Goal: Use online tool/utility: Utilize a website feature to perform a specific function

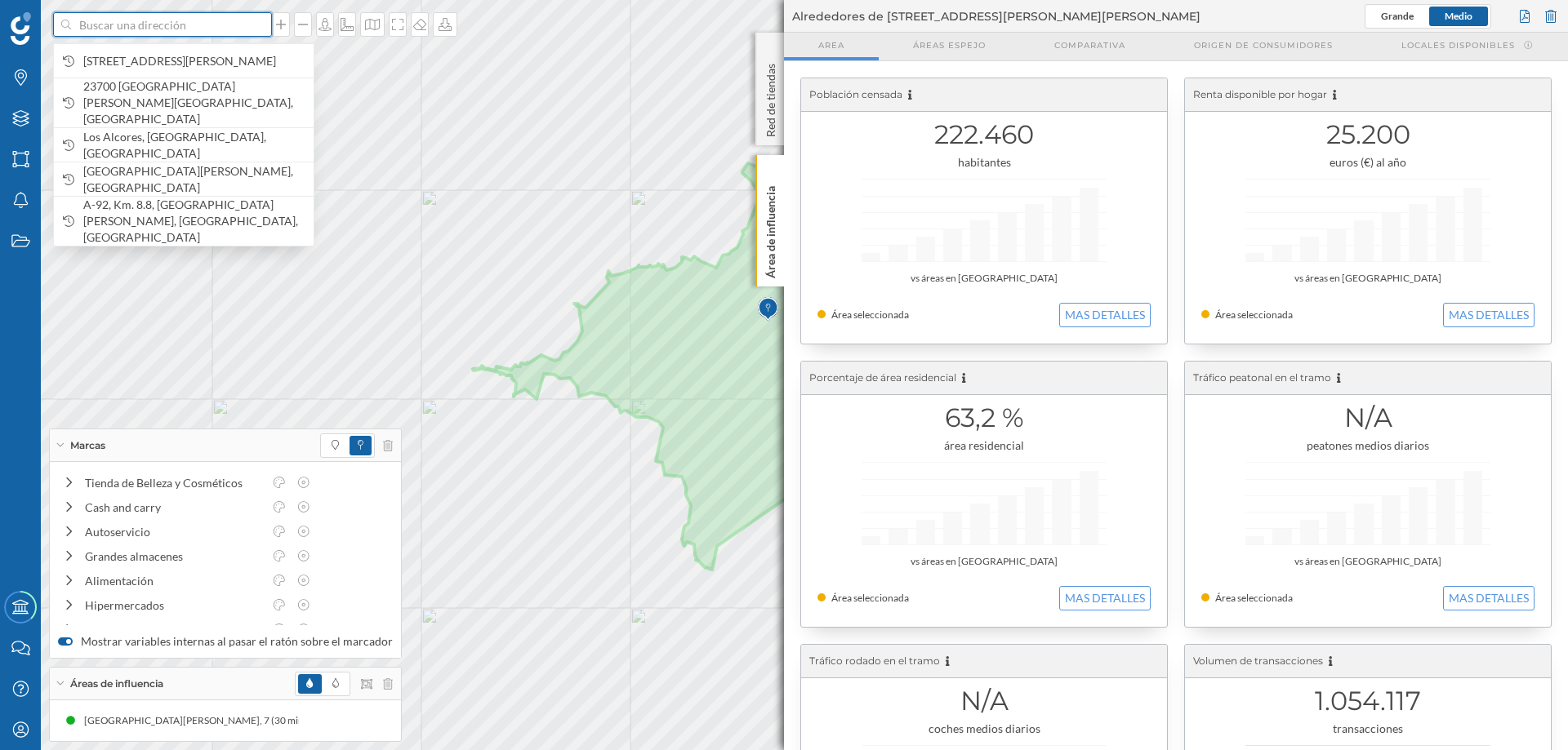
drag, startPoint x: 210, startPoint y: 27, endPoint x: 210, endPoint y: 17, distance: 10.0
click at [210, 17] on input at bounding box center [162, 25] width 183 height 25
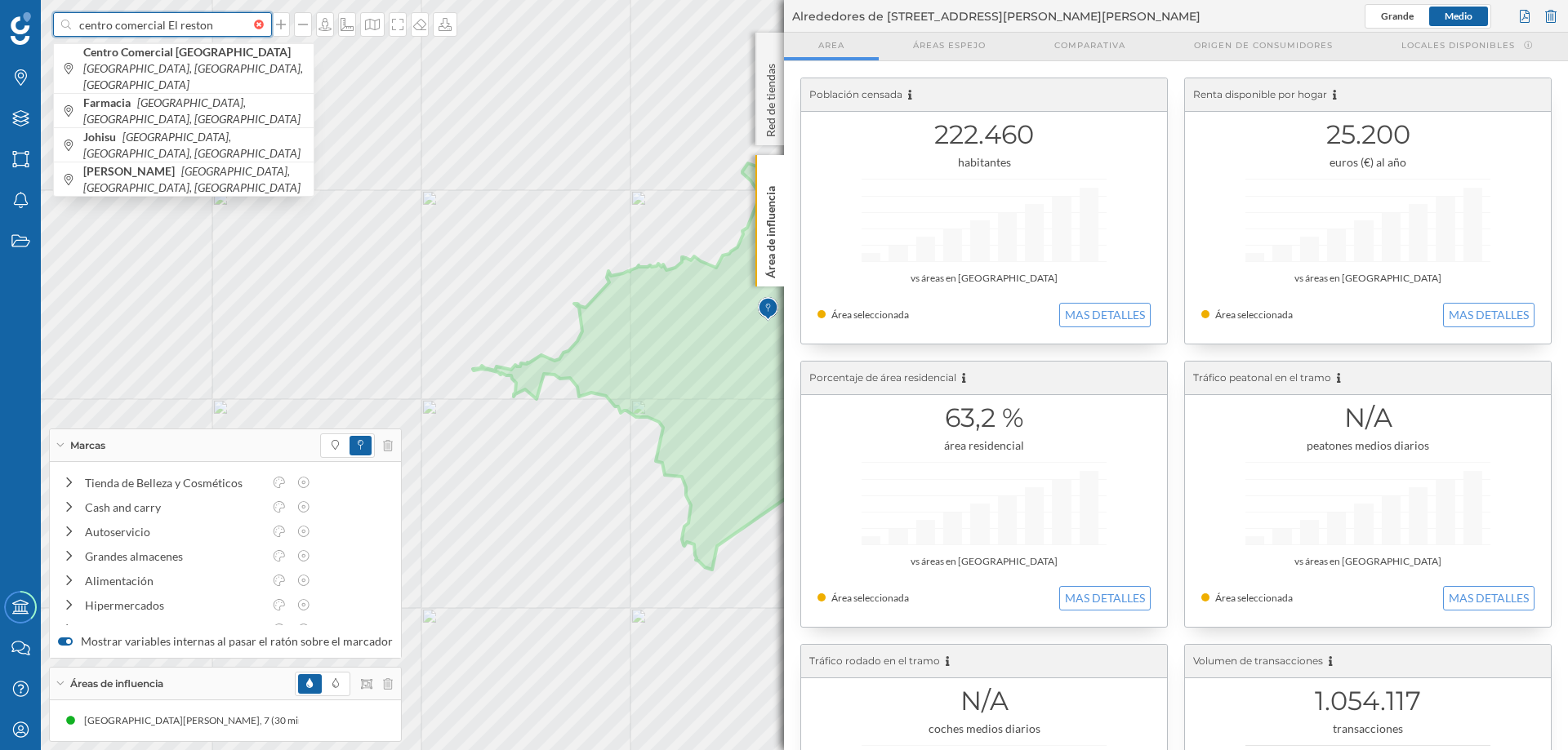
type input "centro comercial El reston"
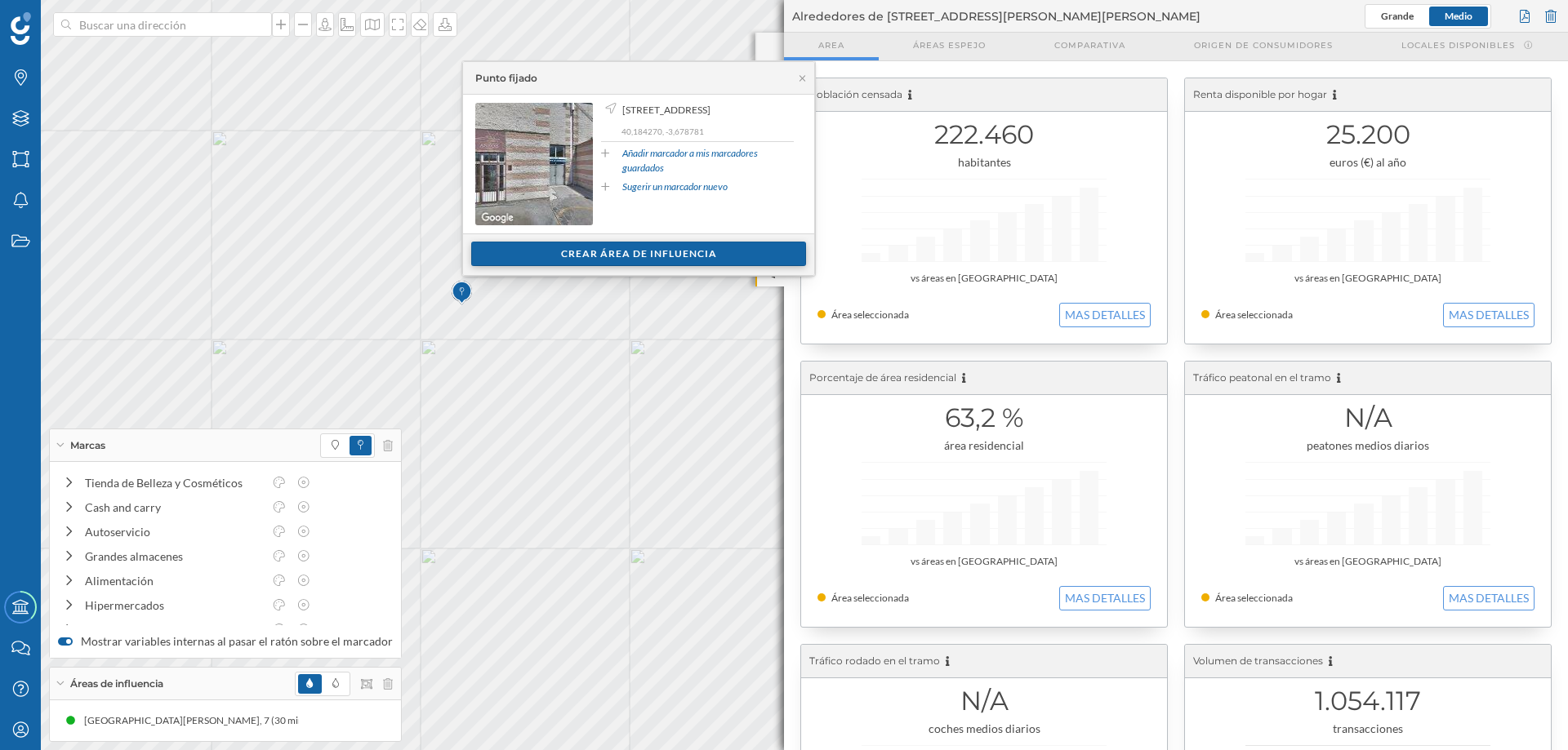
click at [683, 249] on div "Crear área de influencia" at bounding box center [639, 254] width 335 height 25
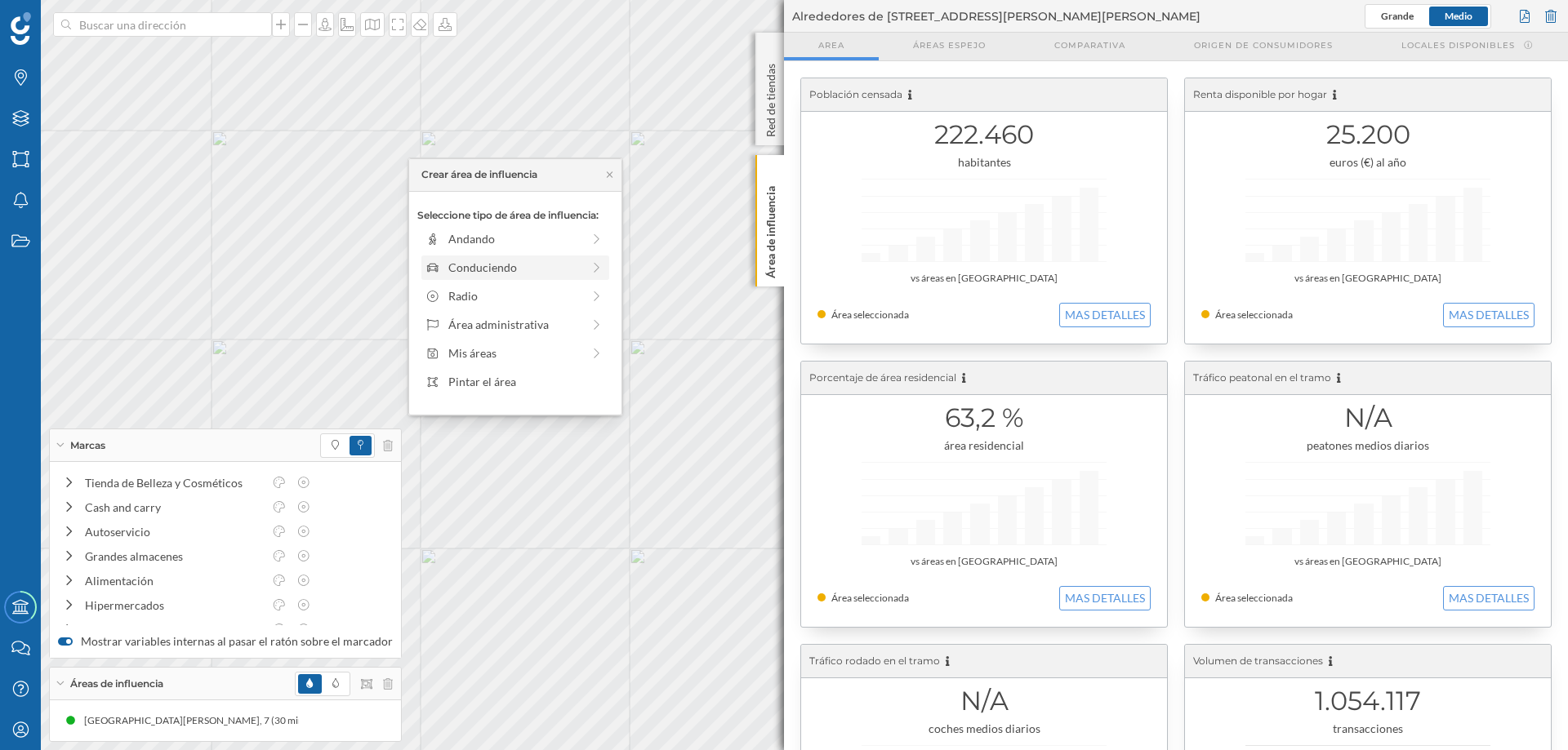
click at [500, 265] on div "Conduciendo" at bounding box center [514, 267] width 133 height 17
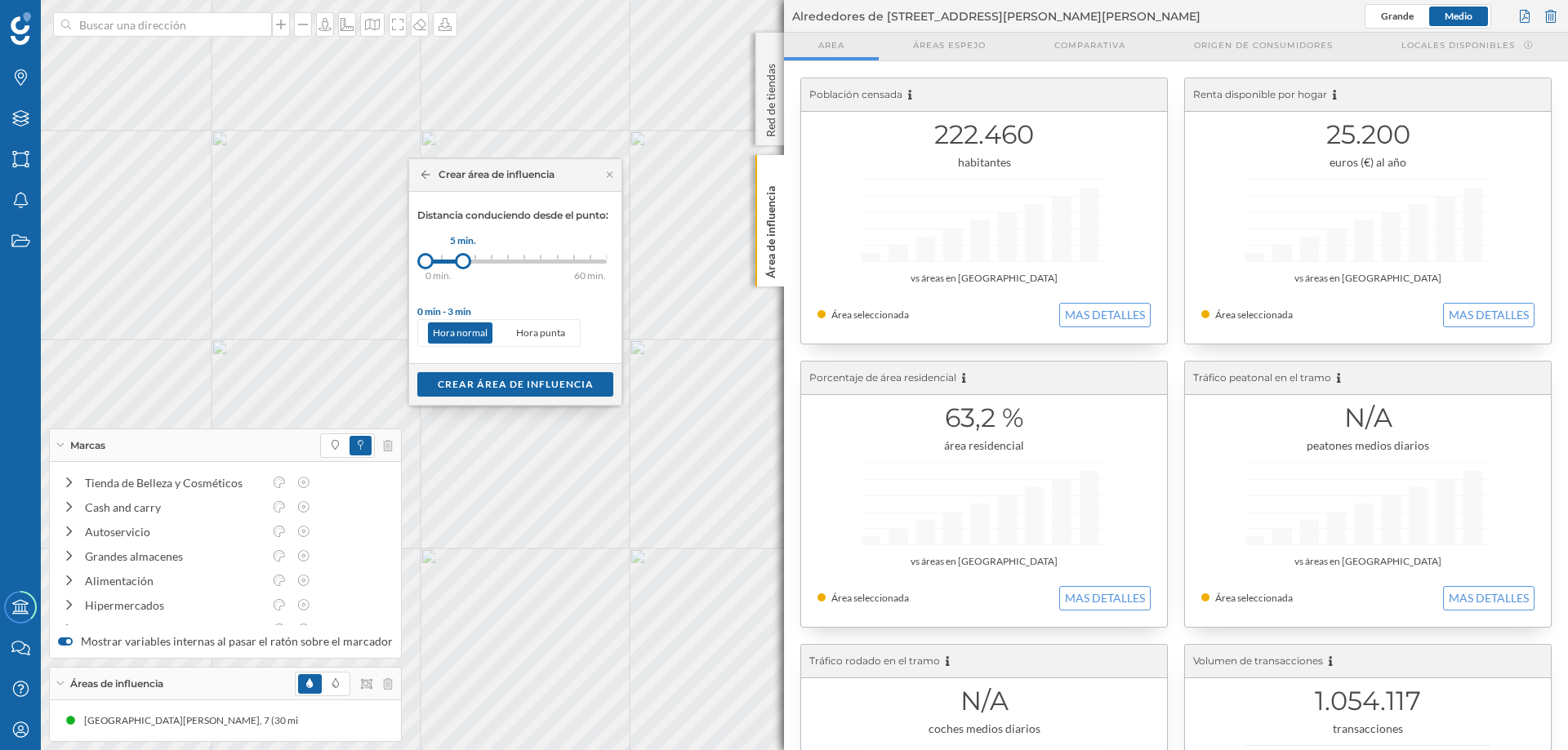
drag, startPoint x: 442, startPoint y: 261, endPoint x: 463, endPoint y: 260, distance: 21.0
click at [463, 260] on div at bounding box center [463, 261] width 16 height 16
click at [517, 386] on div "Crear área de influencia" at bounding box center [515, 384] width 196 height 25
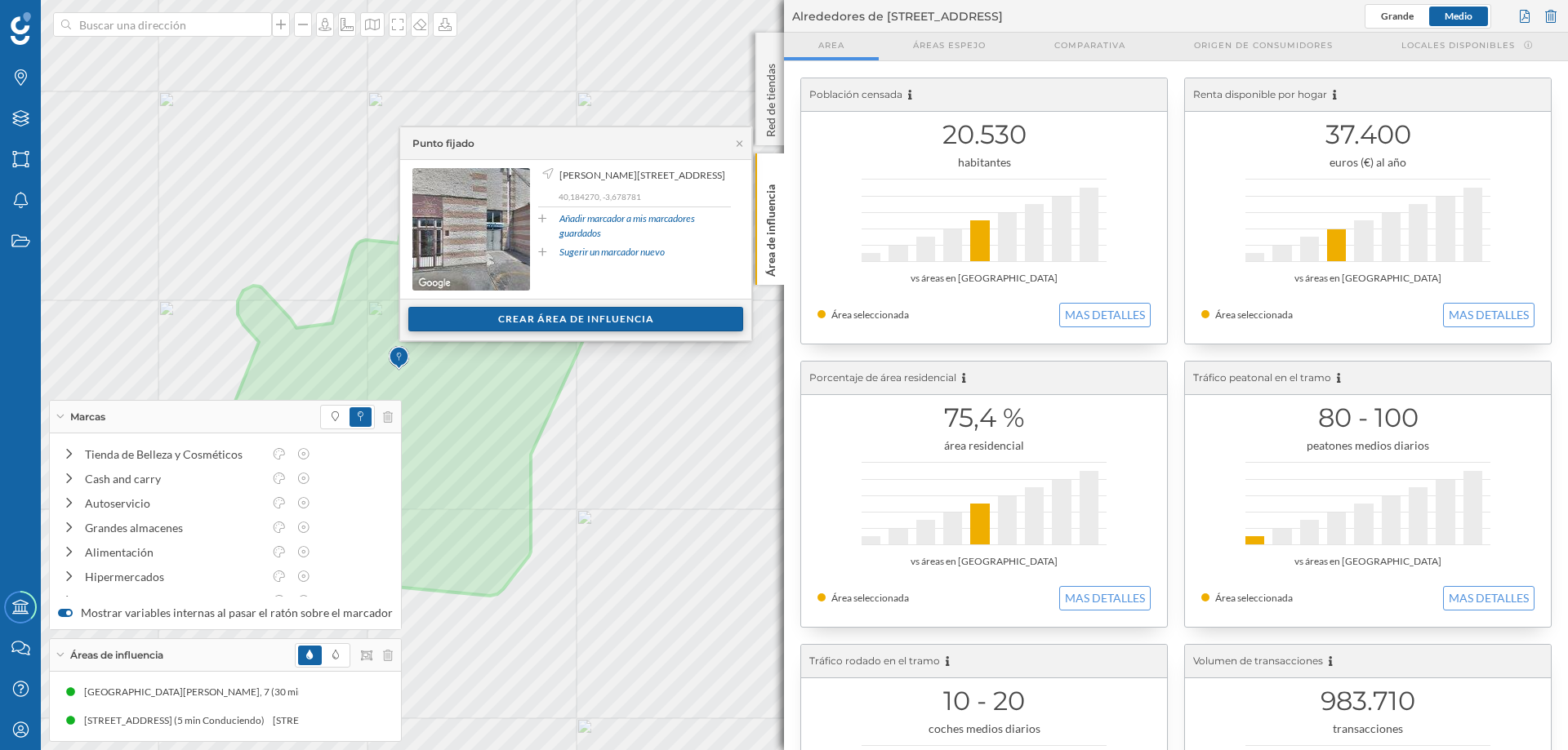
click at [557, 316] on div "Crear área de influencia" at bounding box center [575, 320] width 335 height 25
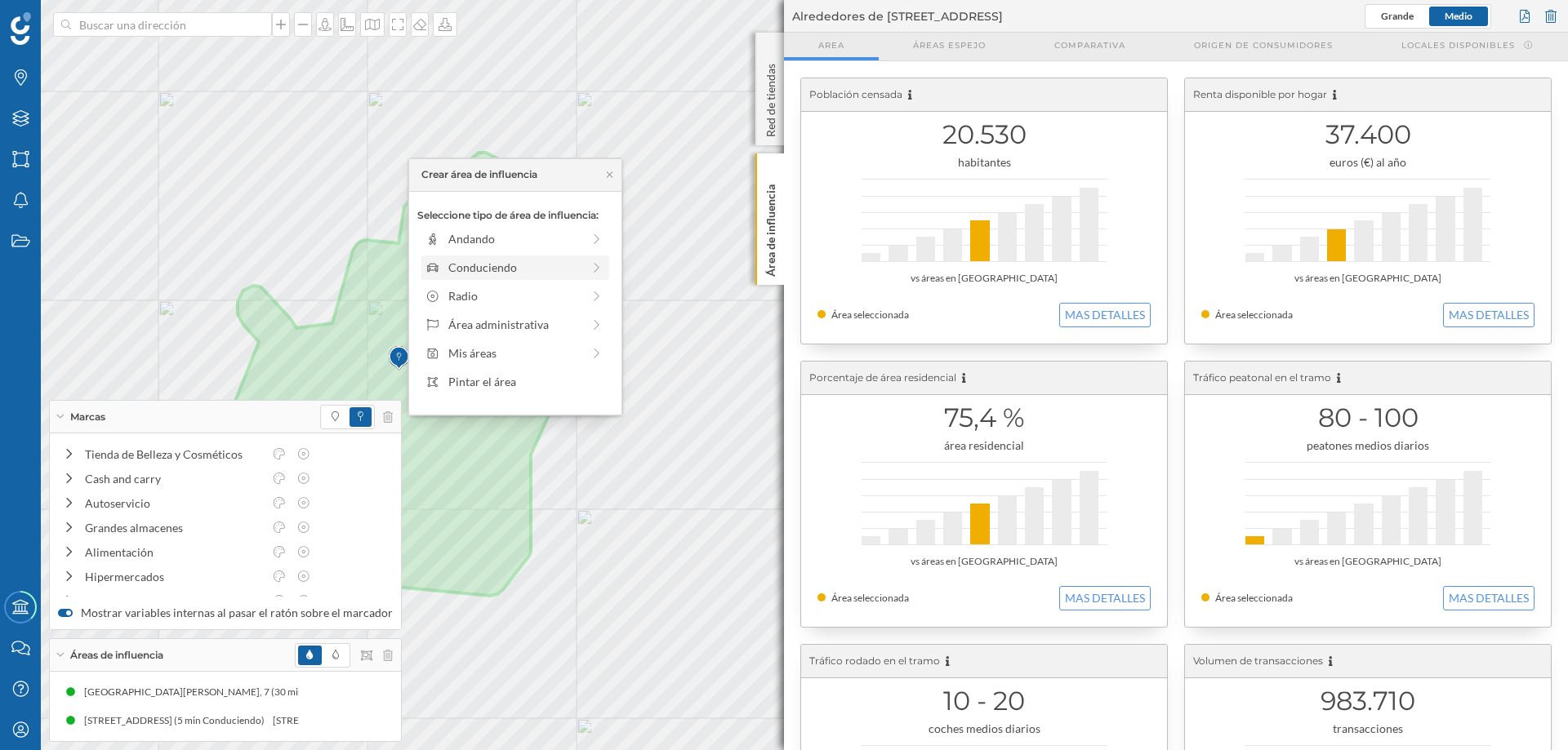
click at [498, 268] on div "Conduciendo" at bounding box center [514, 267] width 133 height 17
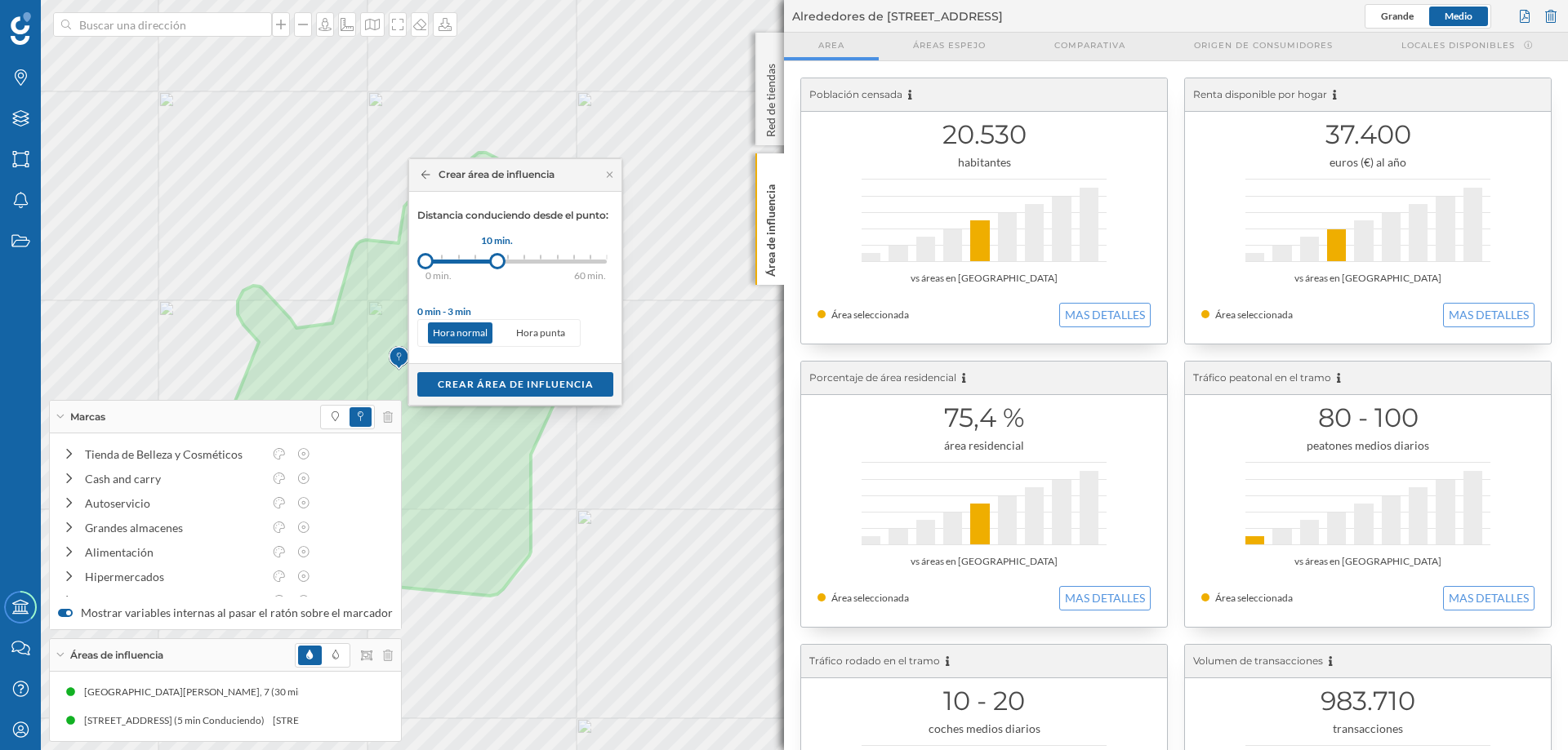
drag, startPoint x: 444, startPoint y: 261, endPoint x: 497, endPoint y: 257, distance: 53.2
click at [497, 257] on div at bounding box center [497, 261] width 16 height 16
drag, startPoint x: 422, startPoint y: 255, endPoint x: 458, endPoint y: 255, distance: 36.0
click at [458, 255] on div at bounding box center [458, 261] width 16 height 16
click at [514, 384] on div "Crear área de influencia" at bounding box center [515, 384] width 196 height 25
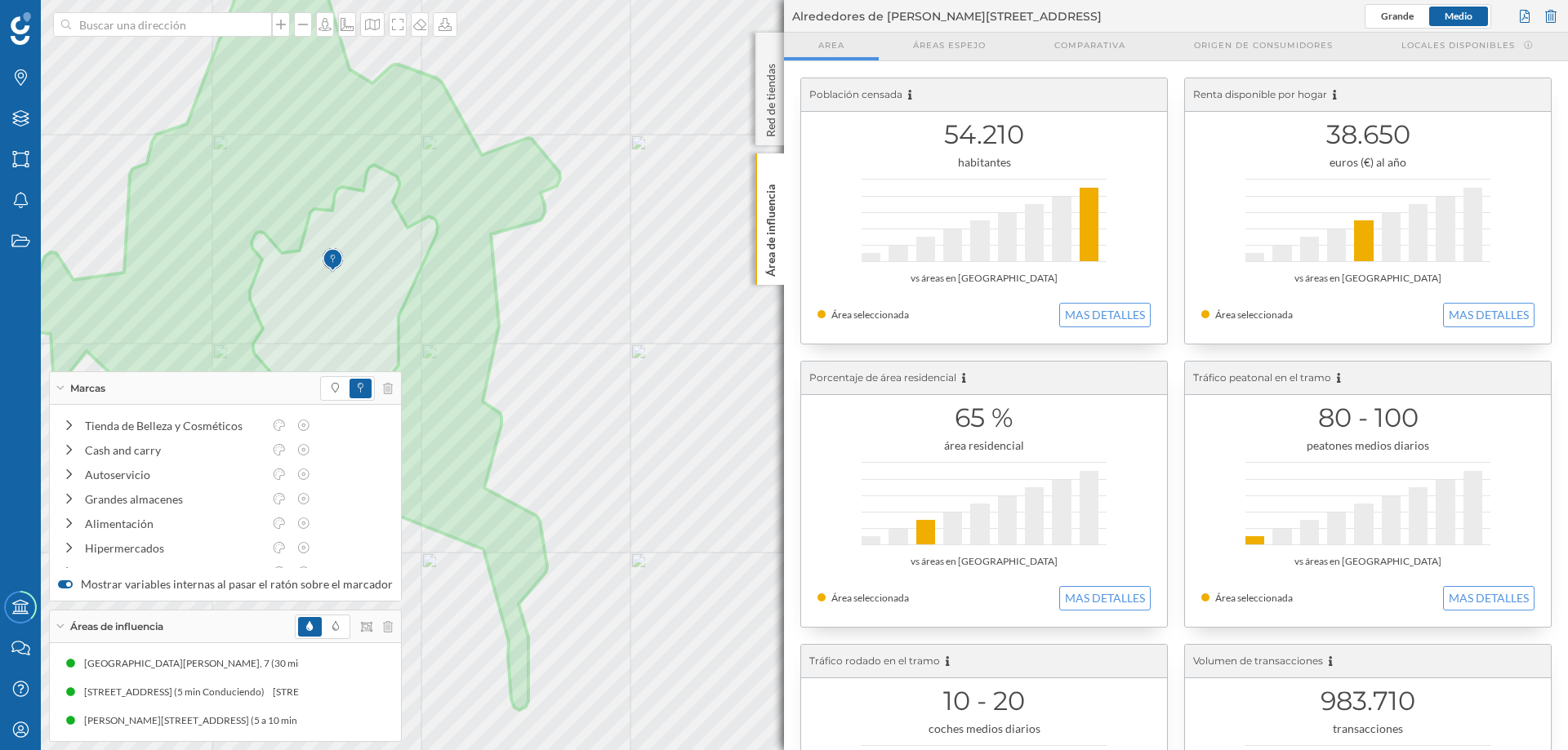
click at [60, 385] on div "Marcas" at bounding box center [225, 389] width 351 height 33
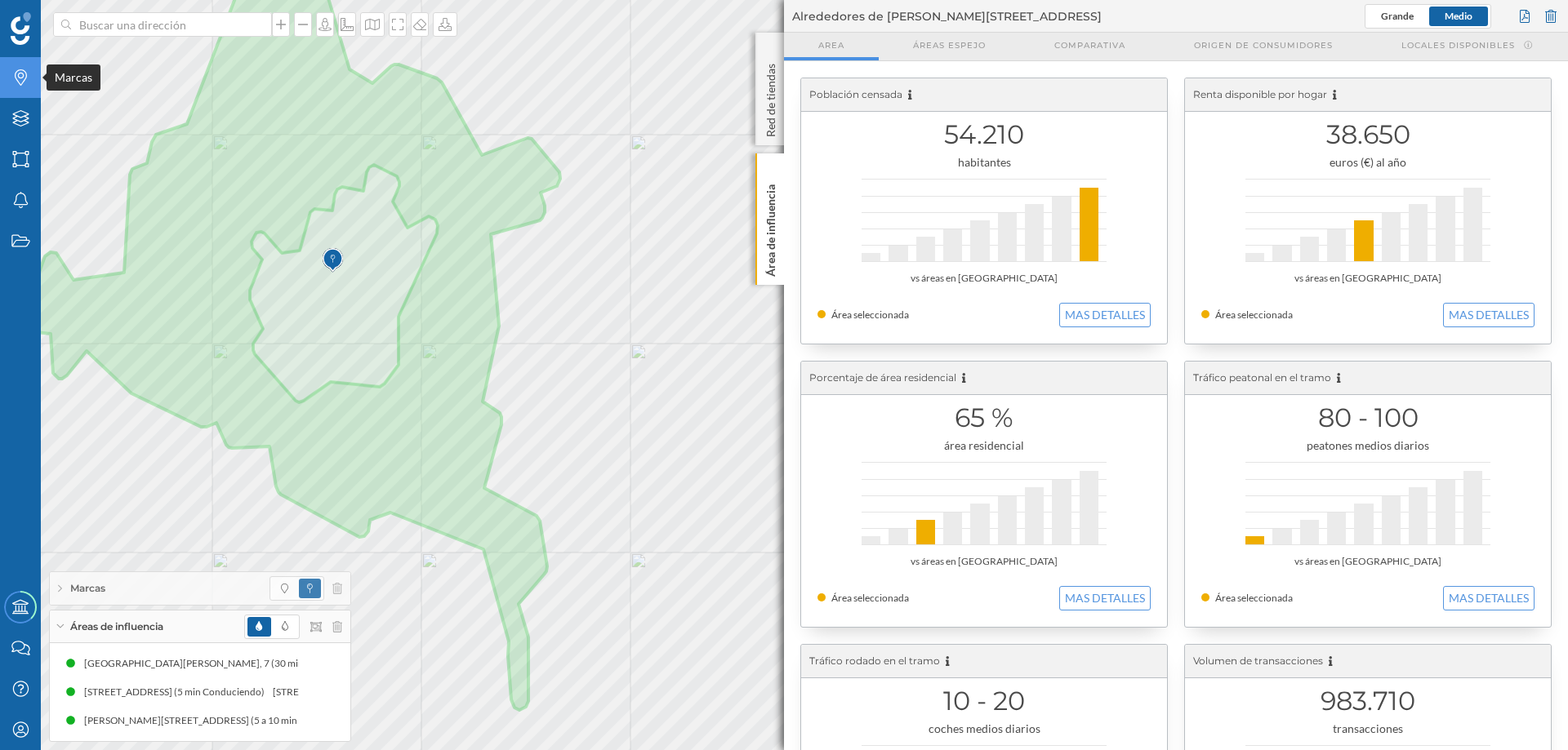
click at [18, 74] on icon at bounding box center [21, 77] width 12 height 16
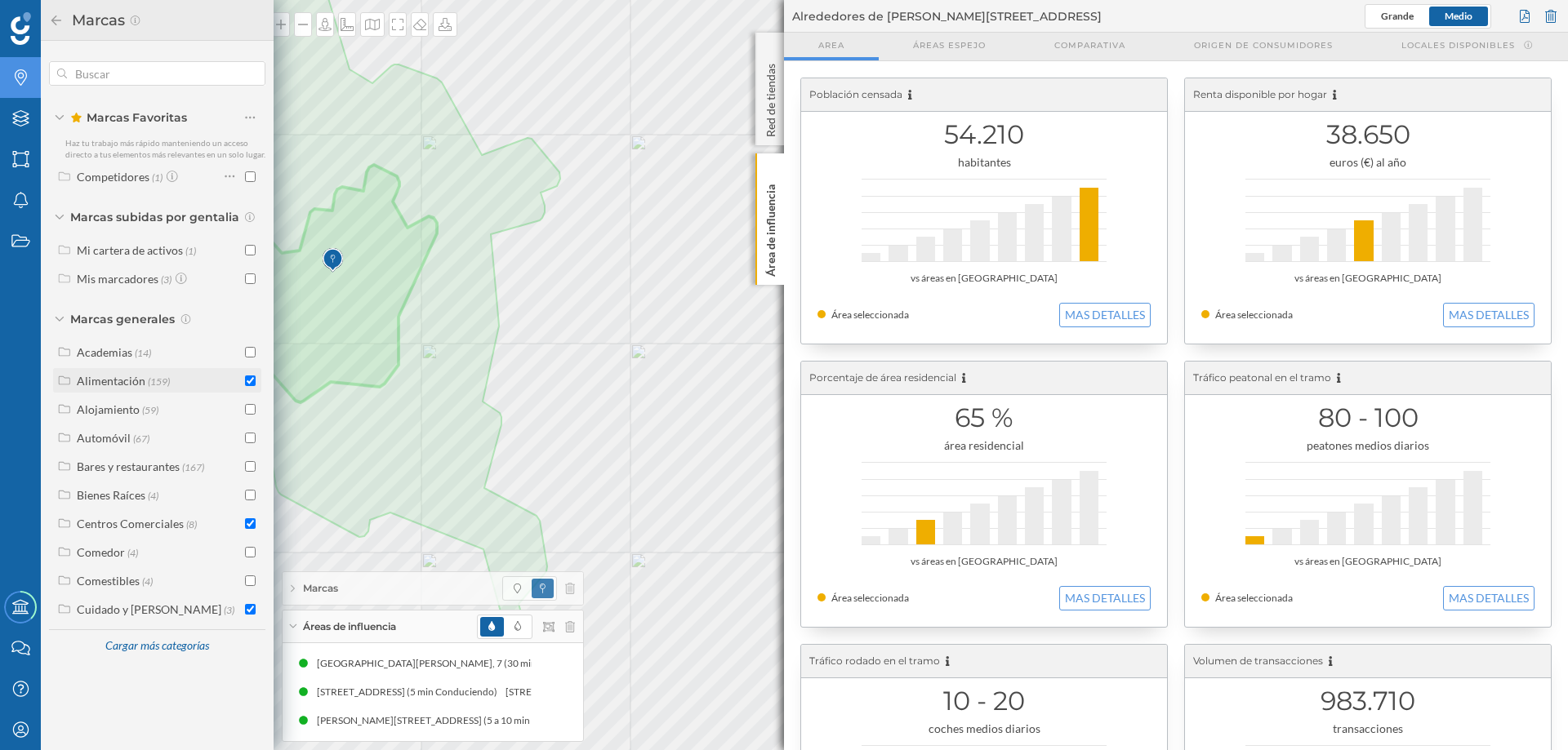
click at [249, 380] on input "checkbox" at bounding box center [250, 381] width 11 height 11
click at [247, 608] on input "checkbox" at bounding box center [250, 609] width 11 height 11
click at [253, 532] on div at bounding box center [250, 523] width 11 height 17
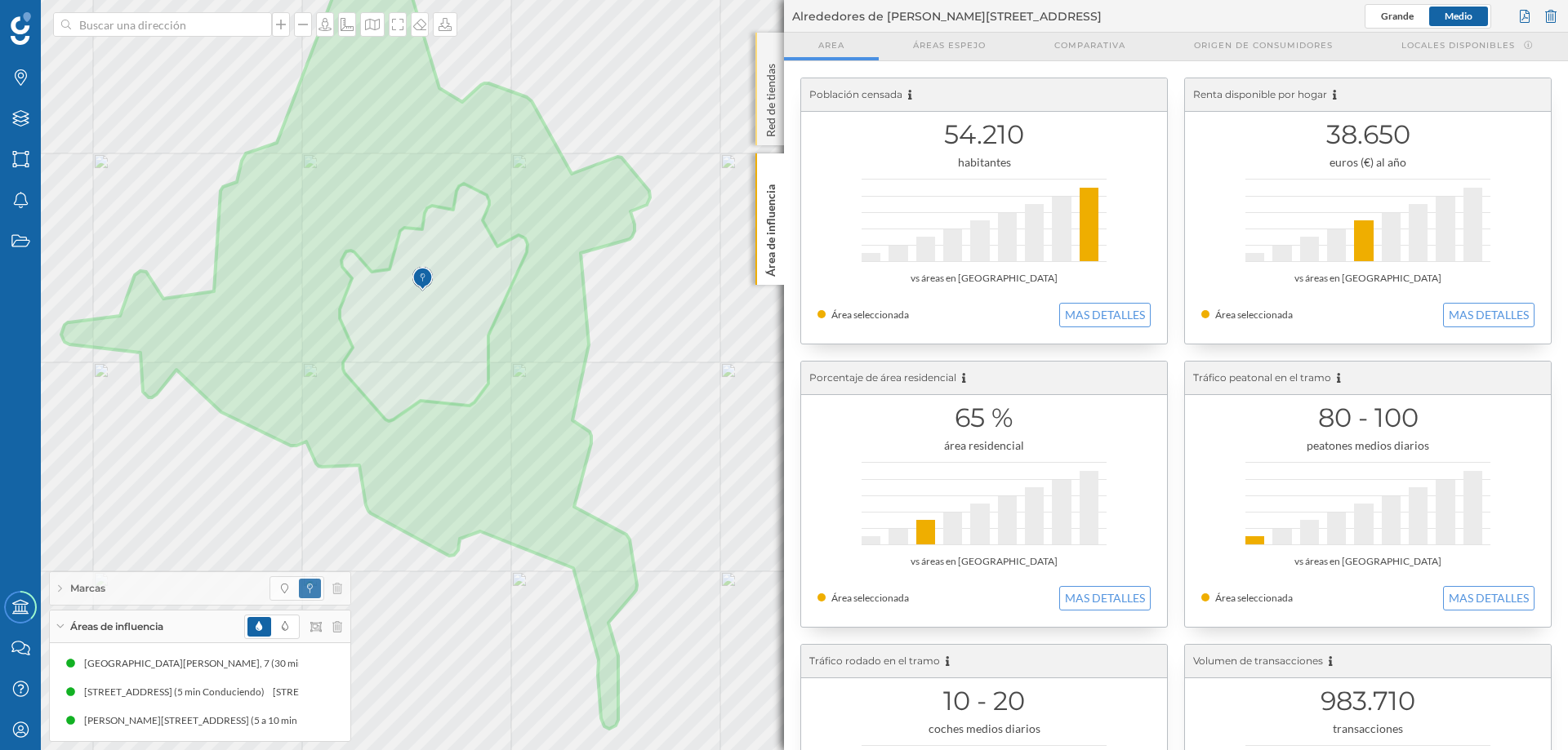
click at [776, 77] on p "Red de tiendas" at bounding box center [771, 96] width 16 height 80
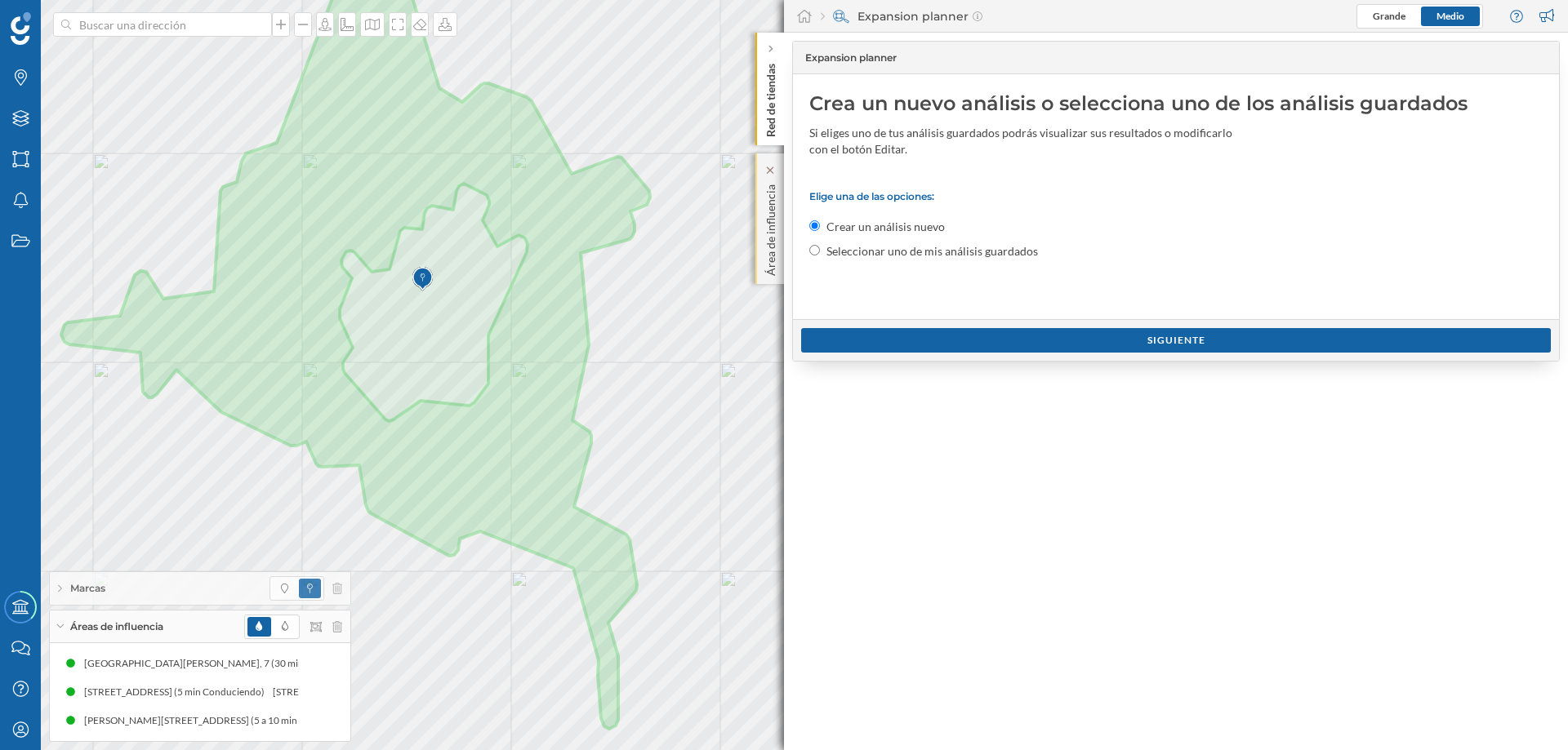
click at [775, 180] on p "Área de influencia" at bounding box center [771, 227] width 16 height 98
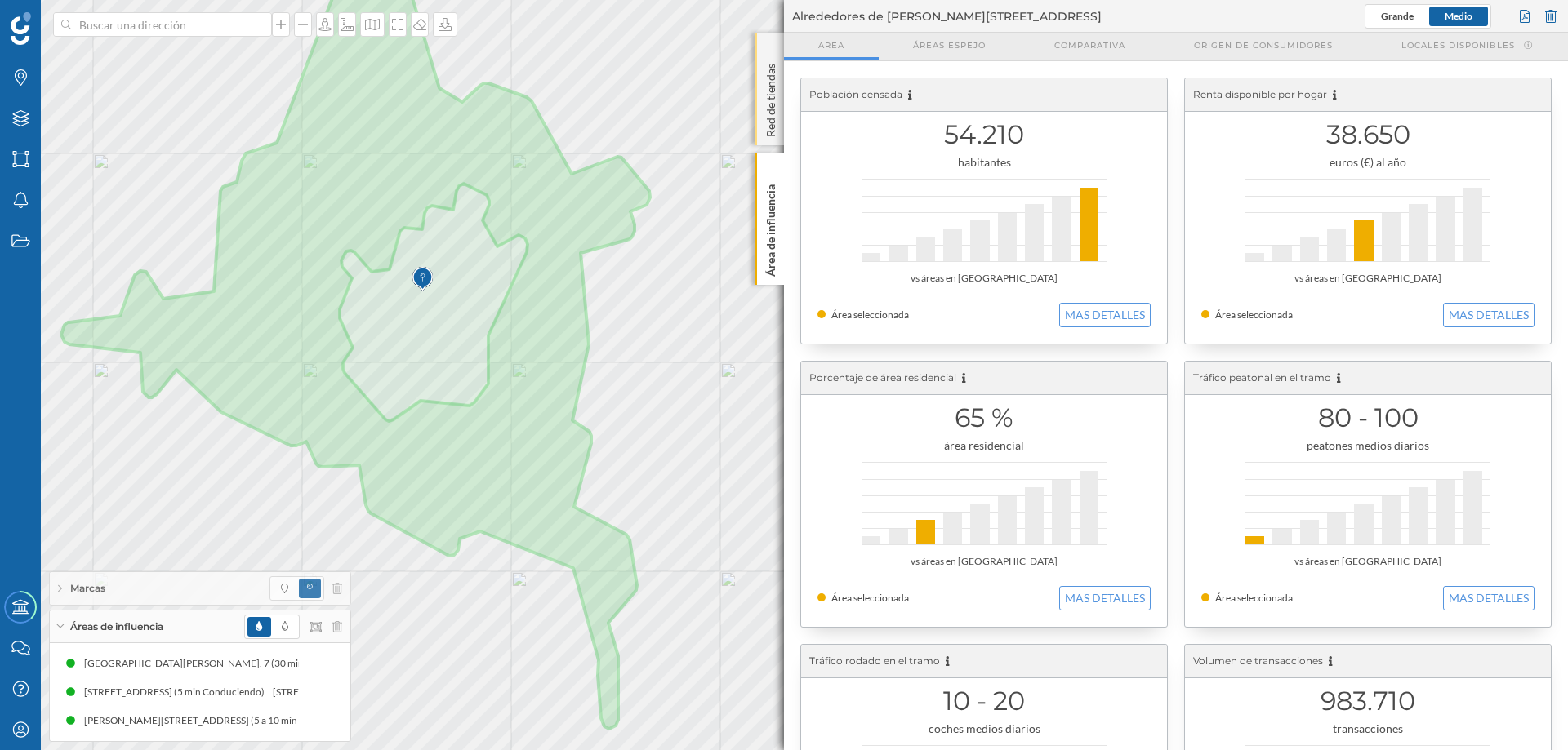
click at [771, 75] on p "Red de tiendas" at bounding box center [771, 96] width 16 height 80
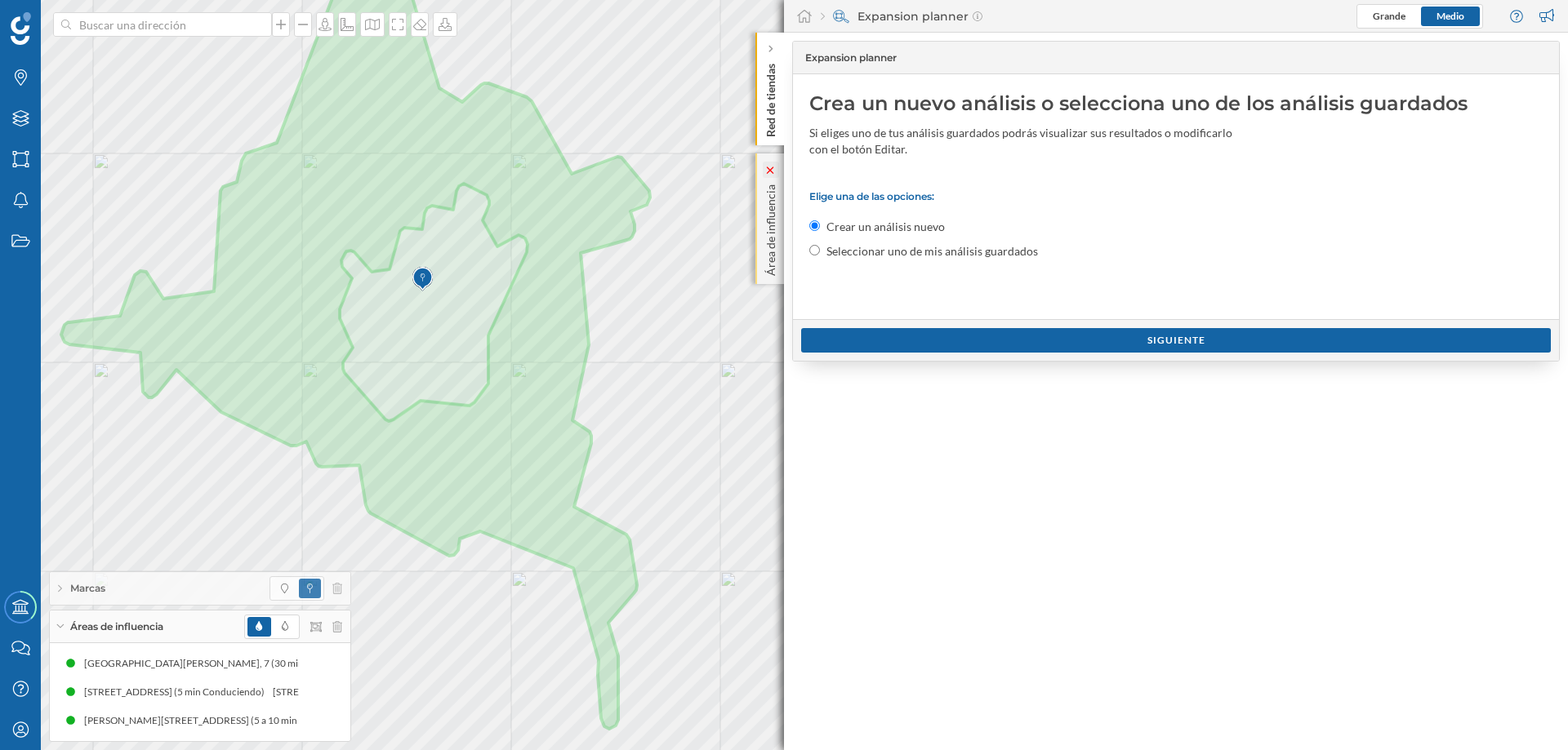
click at [765, 166] on icon at bounding box center [770, 170] width 12 height 7
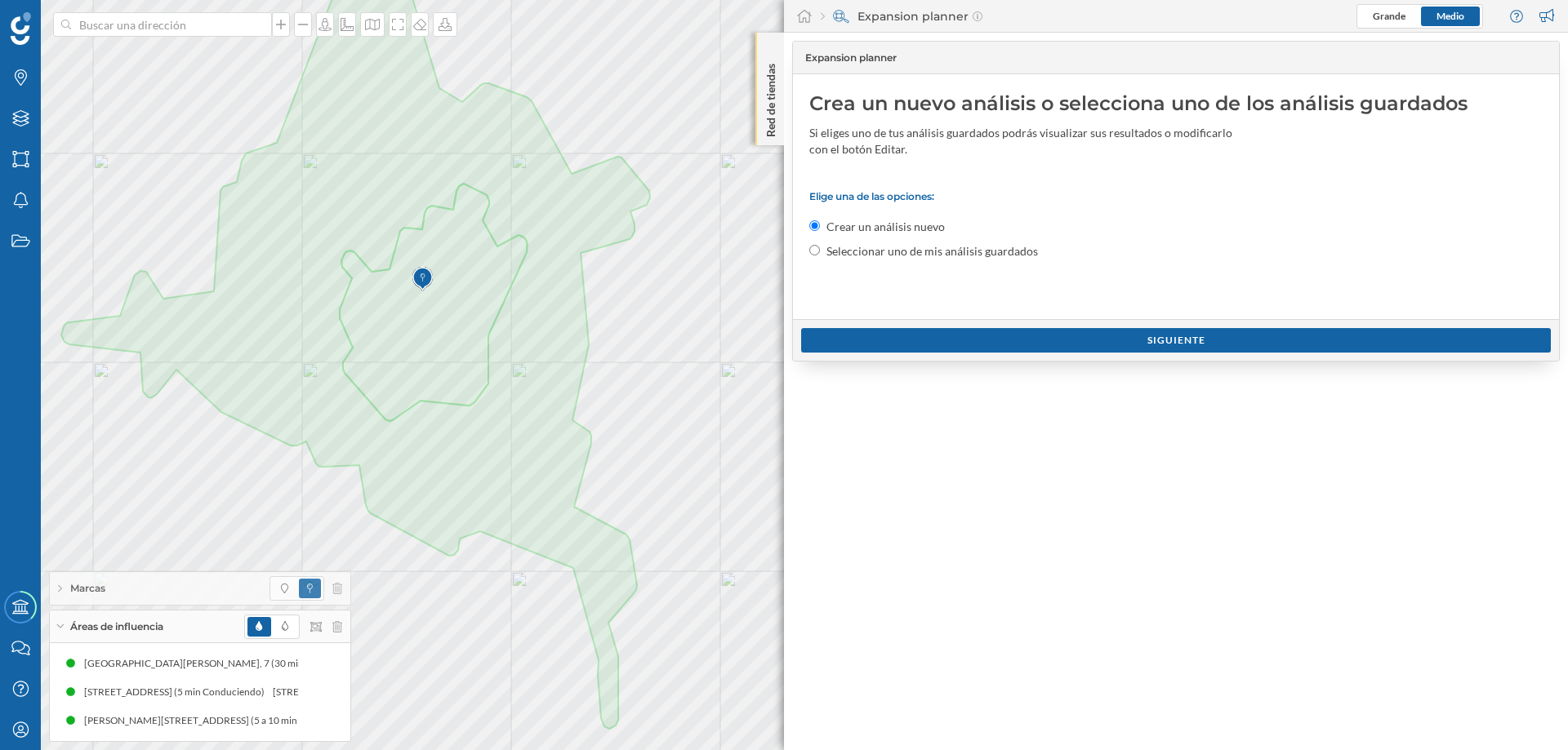
click at [774, 41] on div "Red de tiendas" at bounding box center [769, 89] width 29 height 113
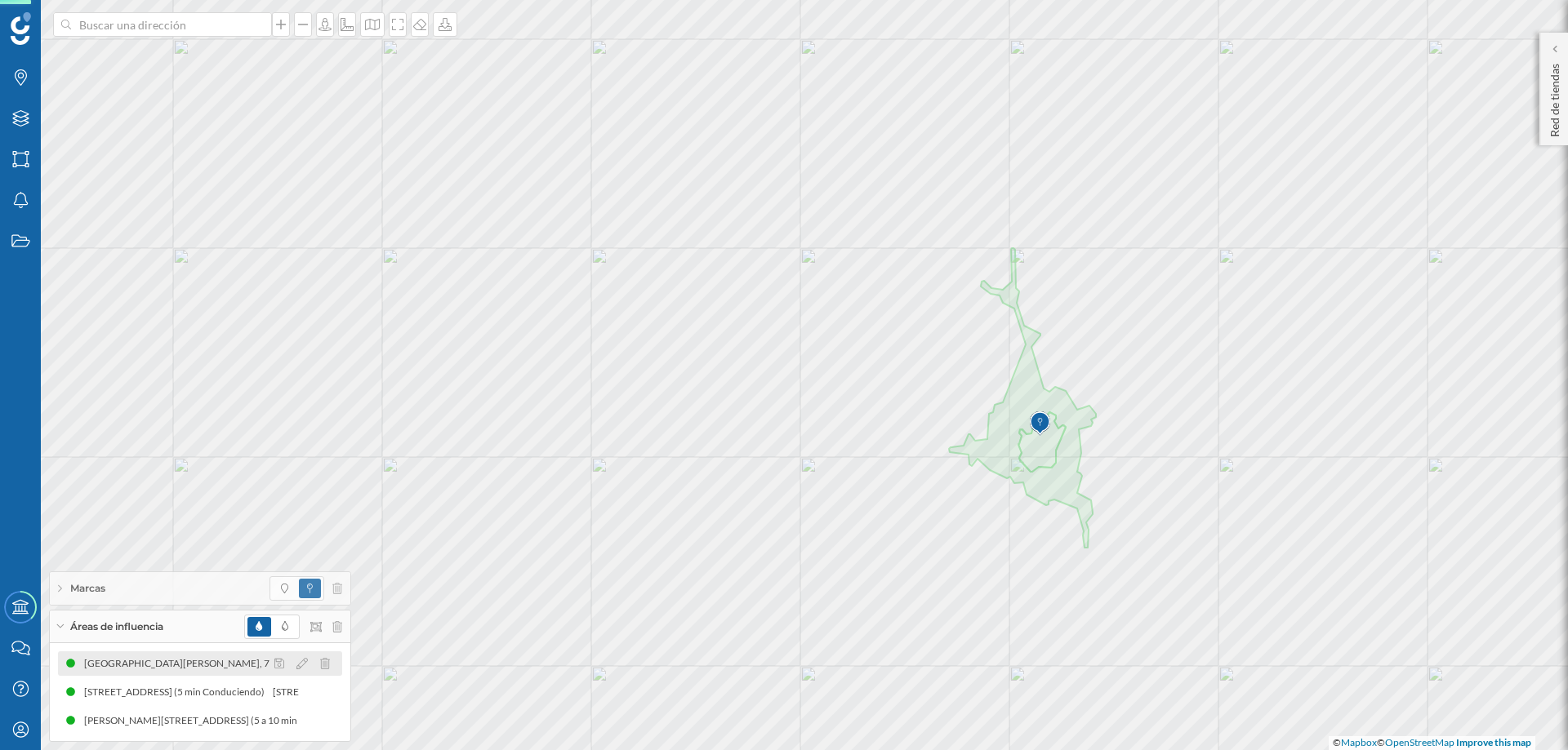
click at [318, 660] on div at bounding box center [307, 664] width 73 height 20
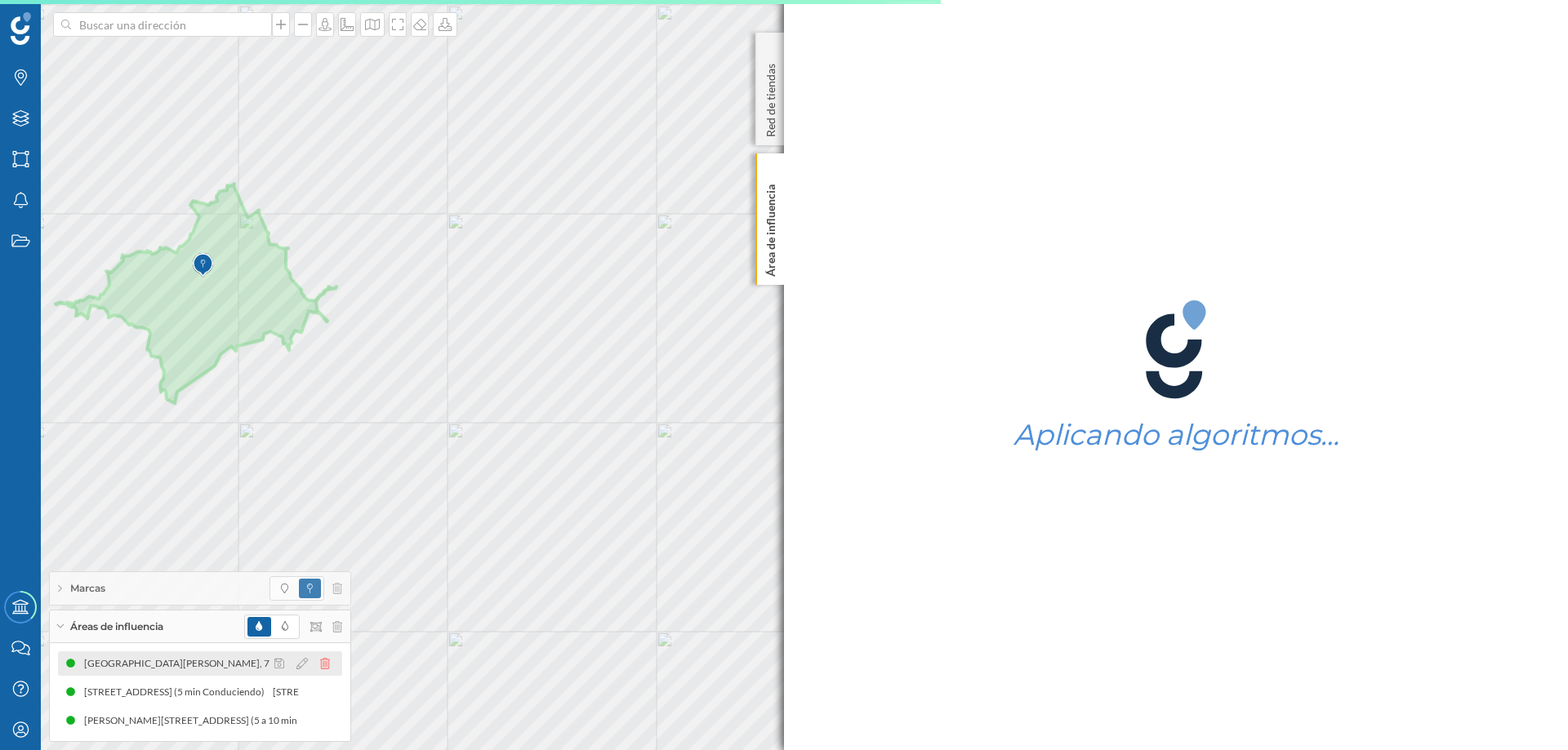
click at [324, 660] on icon at bounding box center [325, 664] width 10 height 12
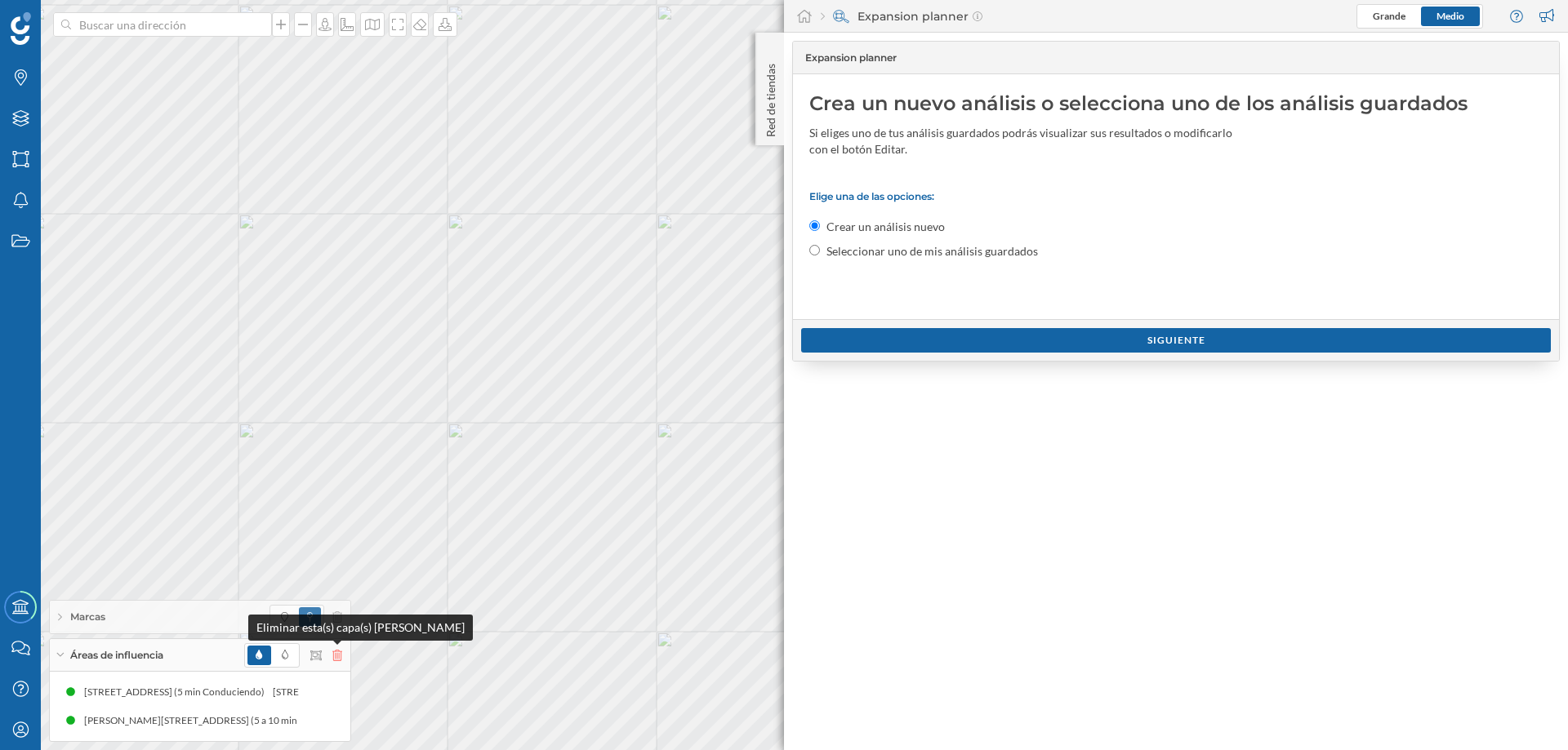
click at [336, 654] on icon at bounding box center [337, 656] width 10 height 12
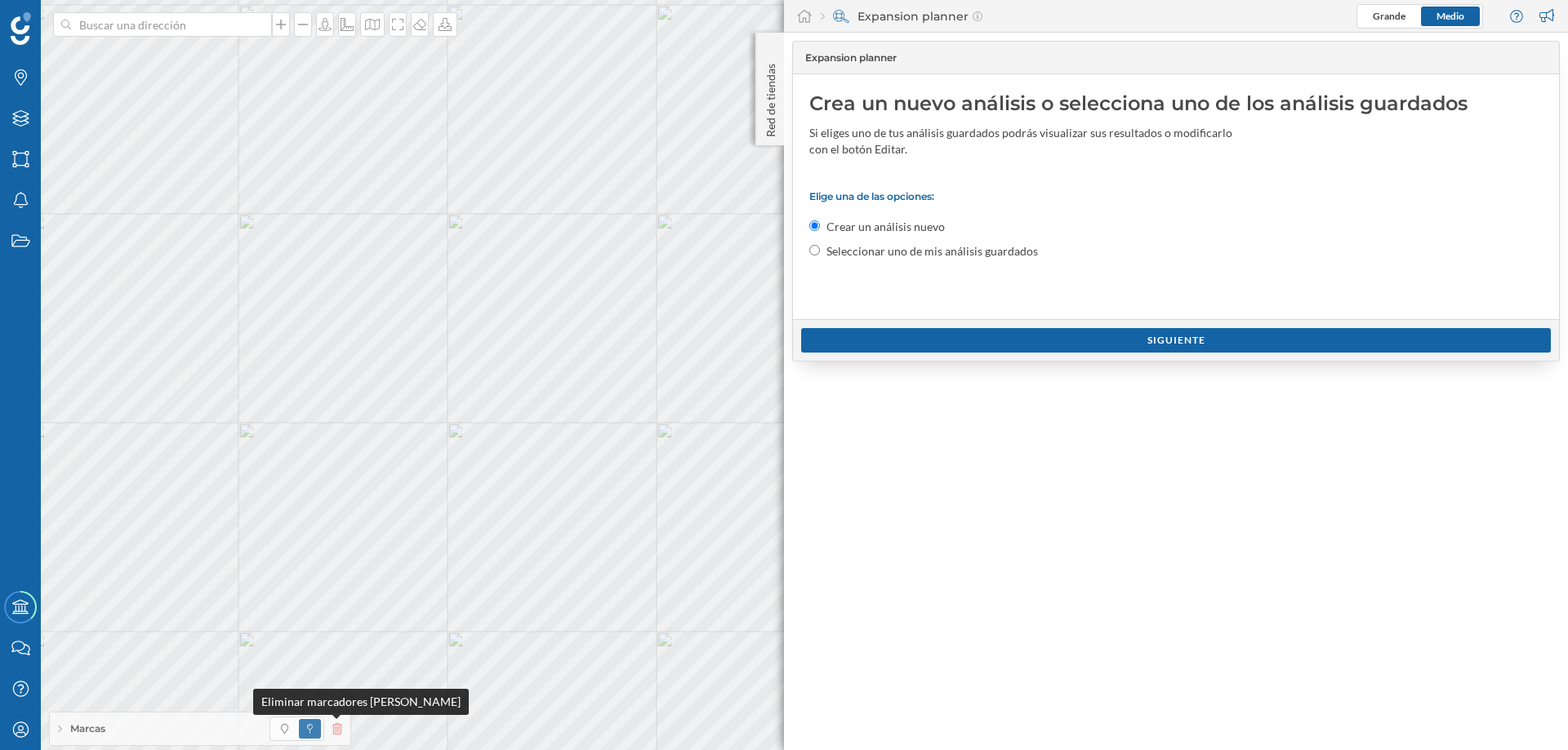
click at [332, 726] on icon at bounding box center [337, 729] width 10 height 12
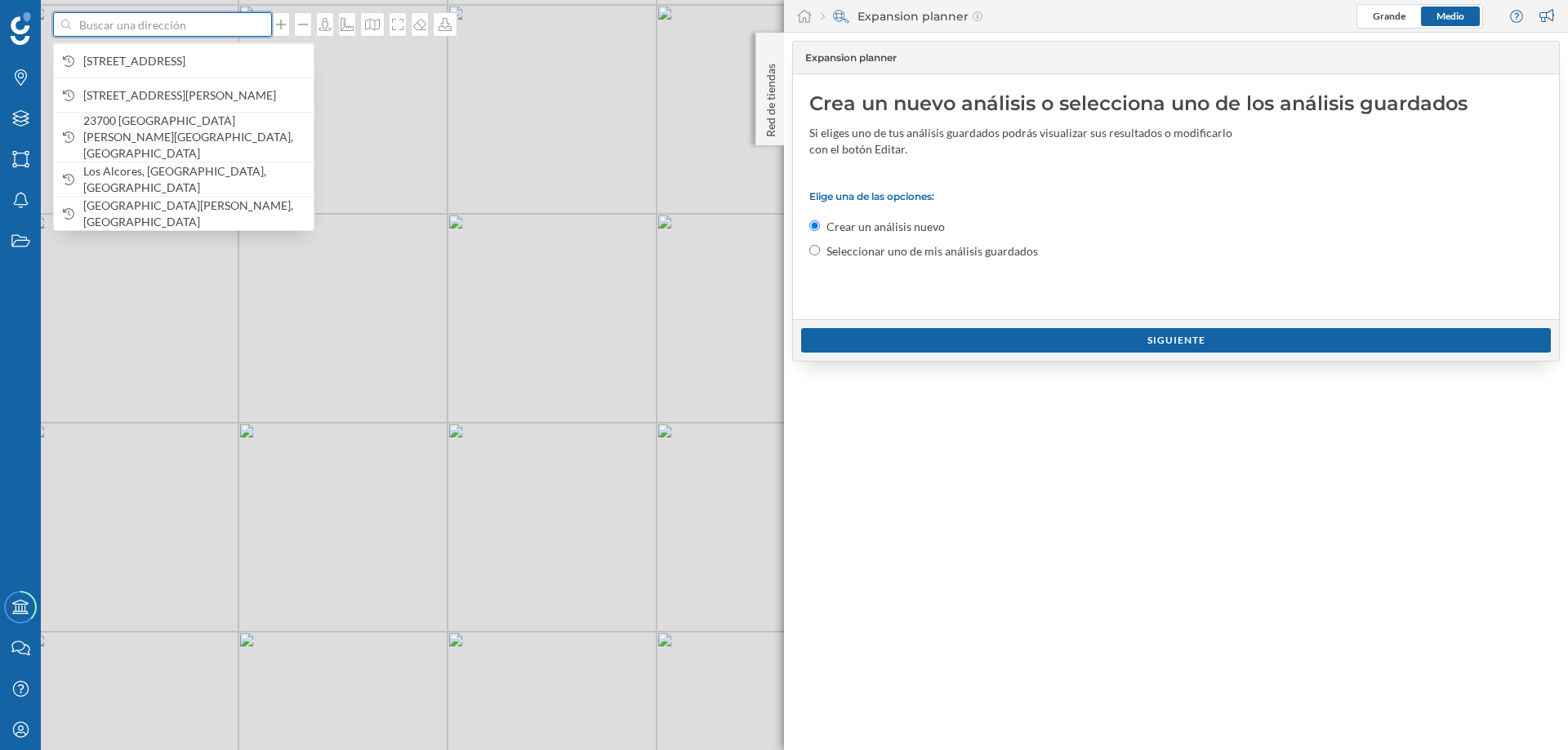
click at [223, 27] on input at bounding box center [162, 25] width 183 height 25
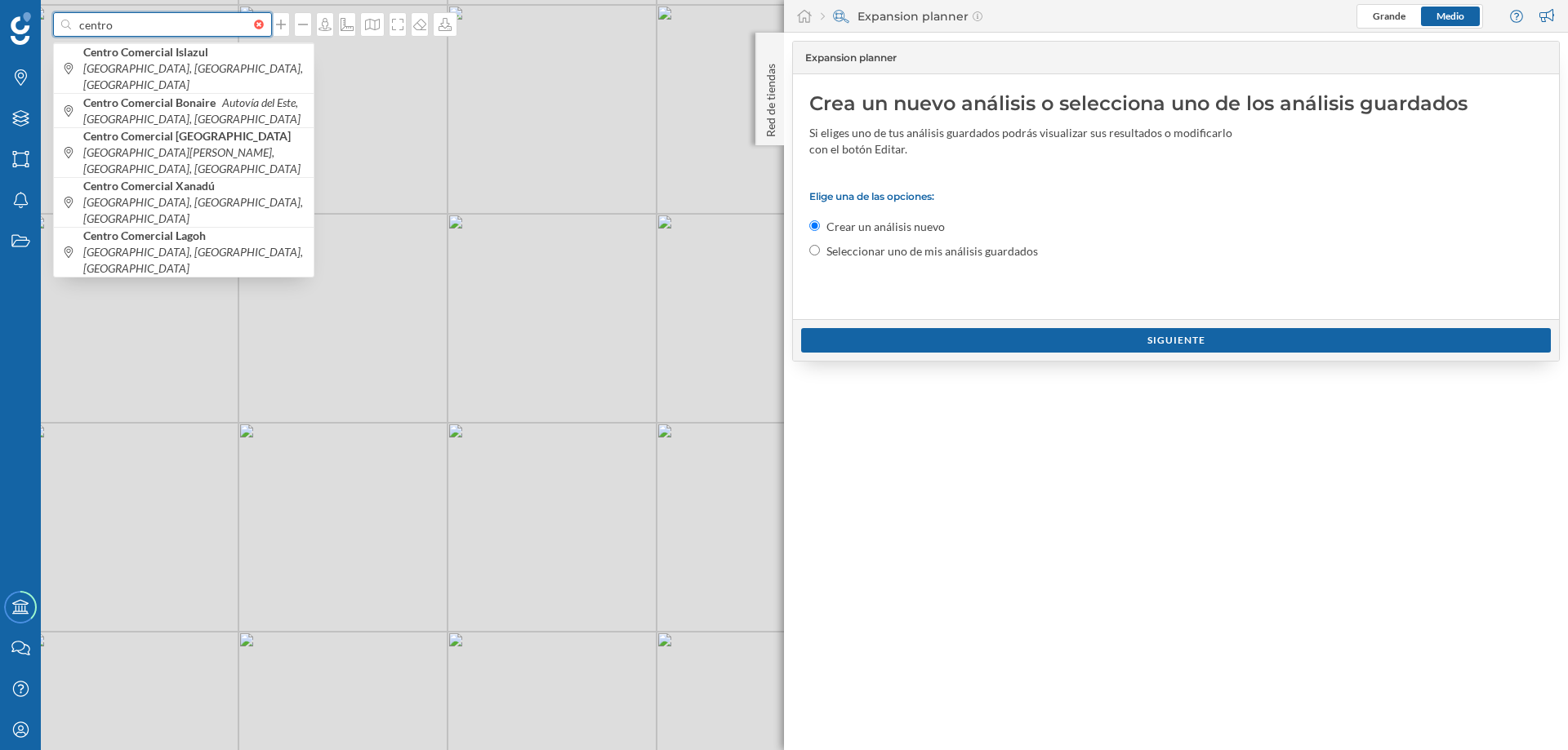
click at [132, 26] on input "centro" at bounding box center [162, 25] width 183 height 25
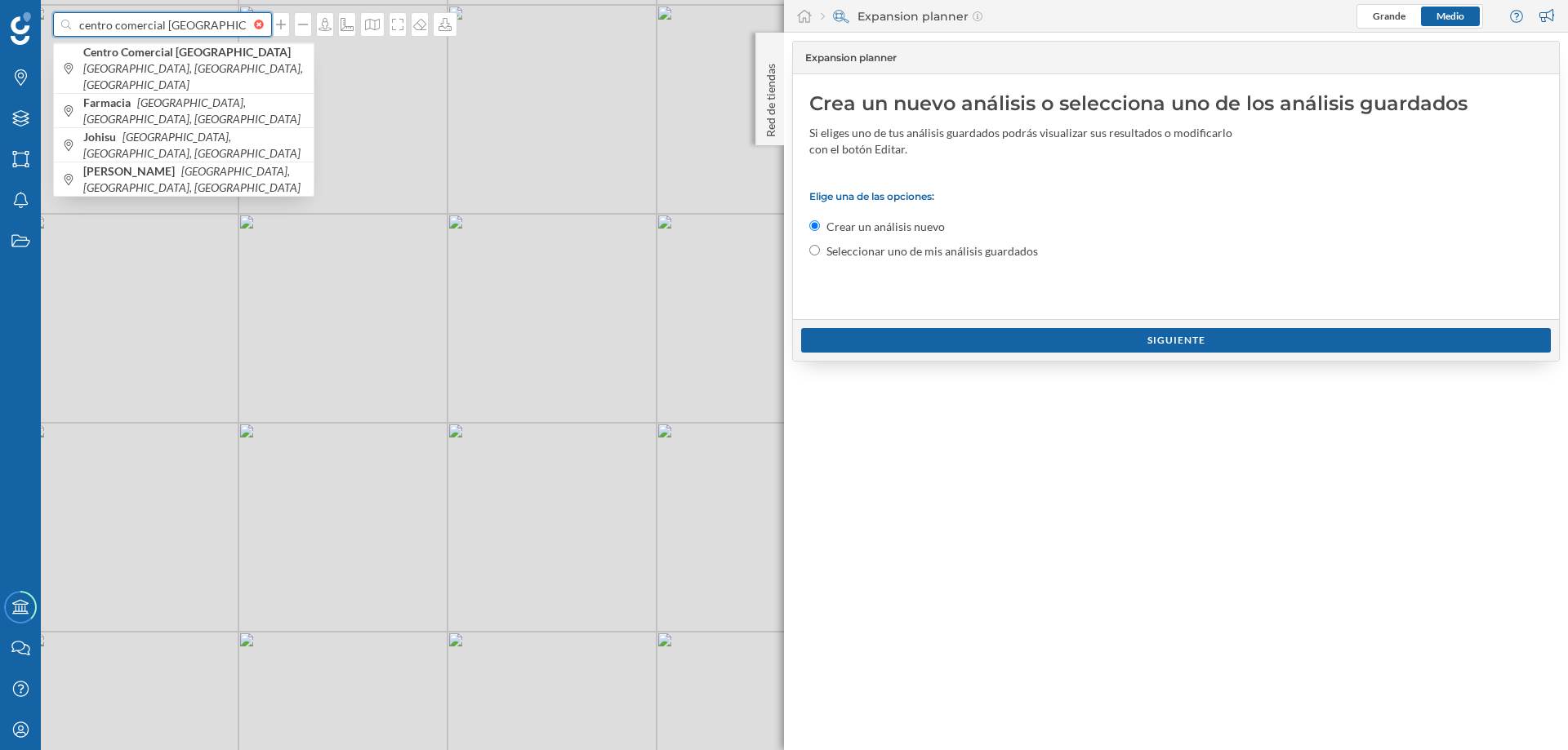
type input "centro comercial [GEOGRAPHIC_DATA]"
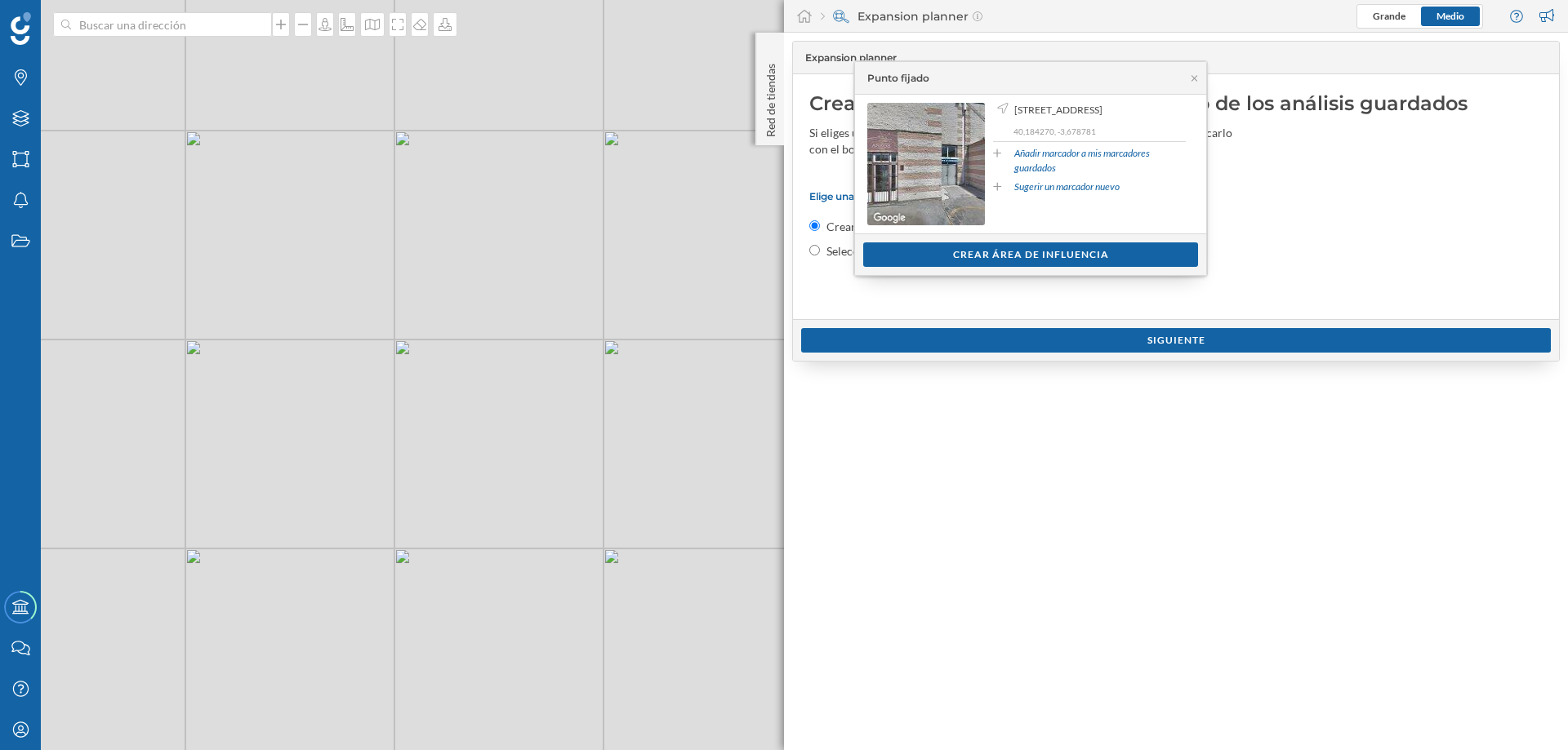
click at [1021, 255] on div "Crear área de influencia" at bounding box center [1030, 255] width 335 height 25
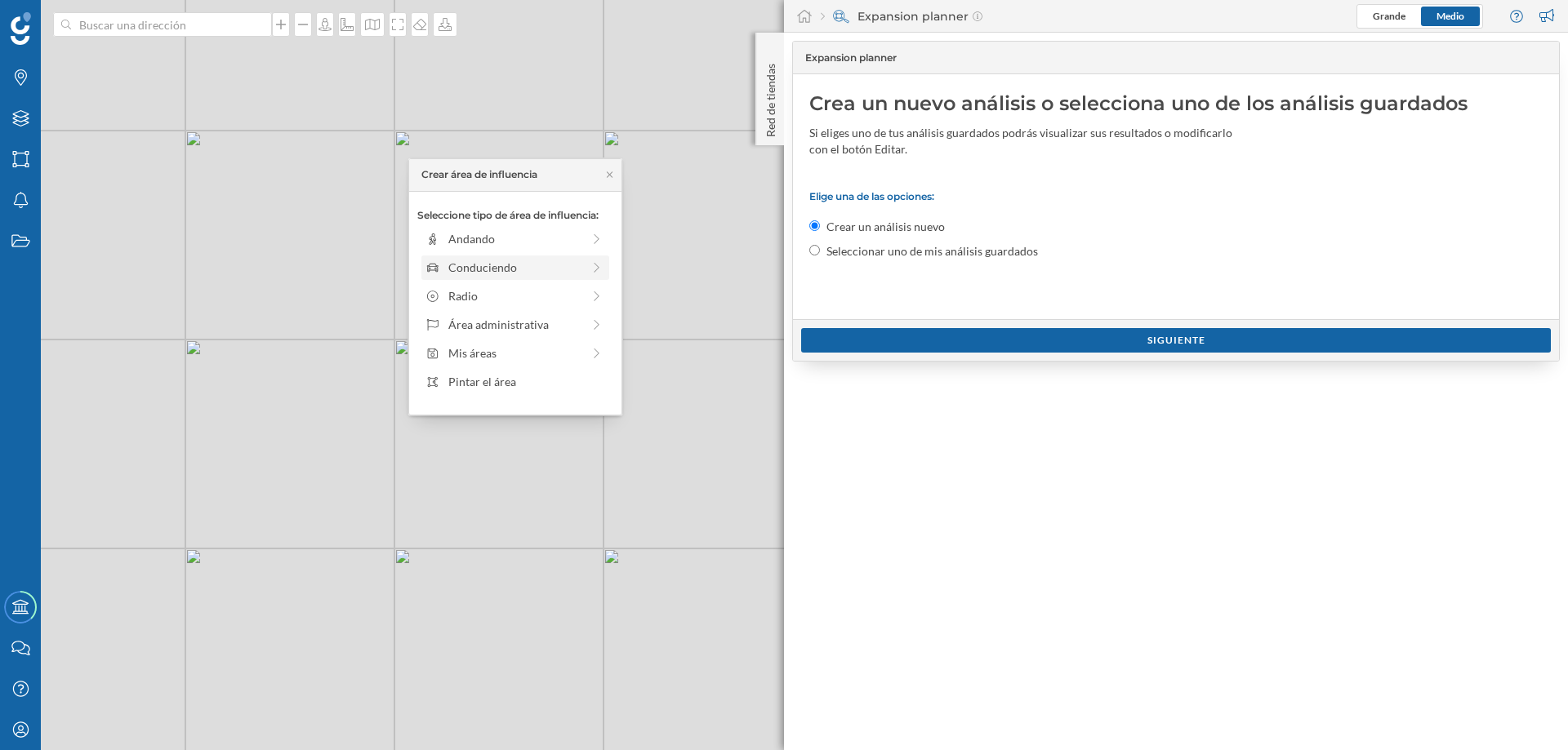
click at [495, 265] on div "Conduciendo" at bounding box center [514, 267] width 133 height 17
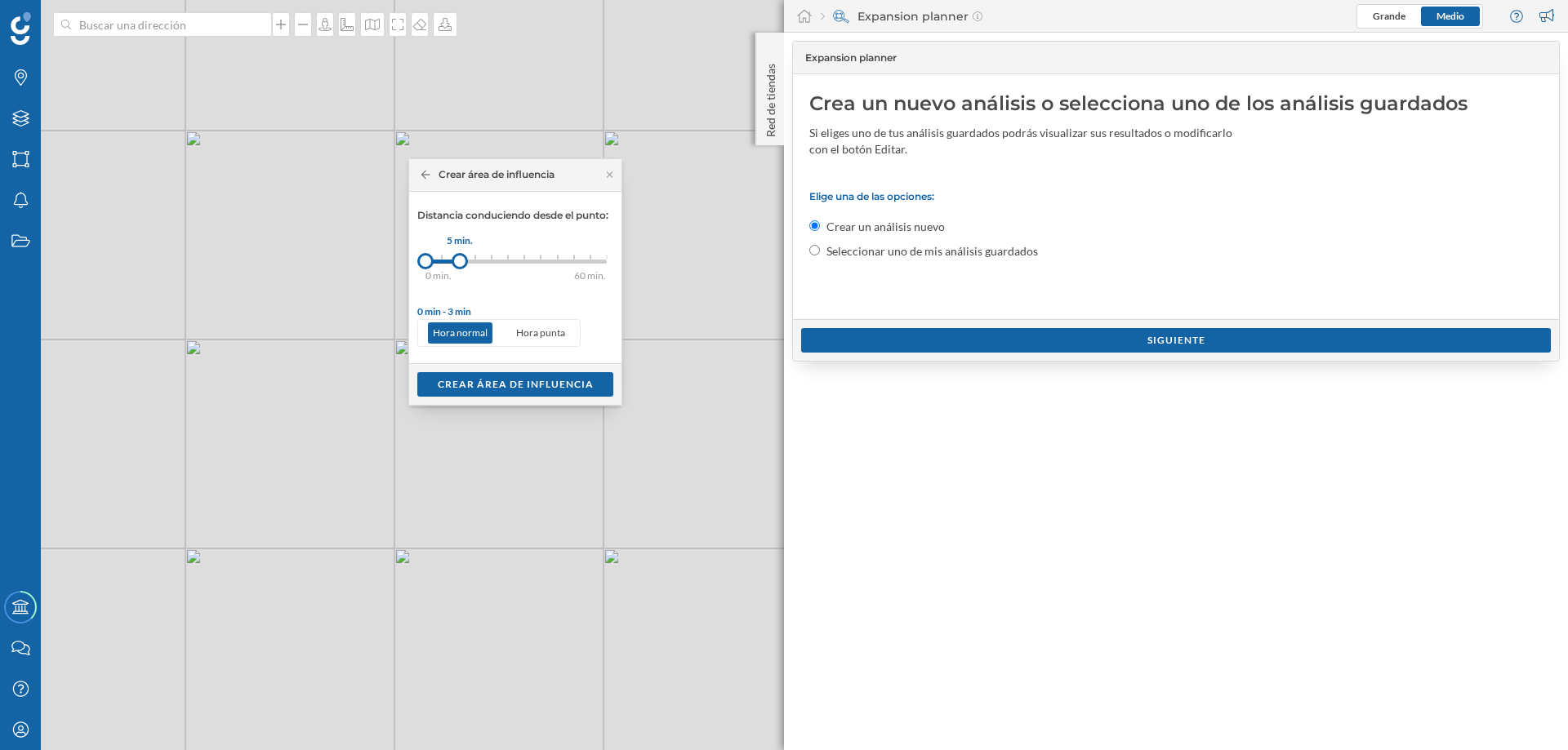
drag, startPoint x: 448, startPoint y: 257, endPoint x: 460, endPoint y: 254, distance: 12.4
click at [460, 254] on div at bounding box center [460, 261] width 16 height 16
click at [509, 384] on div "Crear área de influencia" at bounding box center [515, 384] width 196 height 25
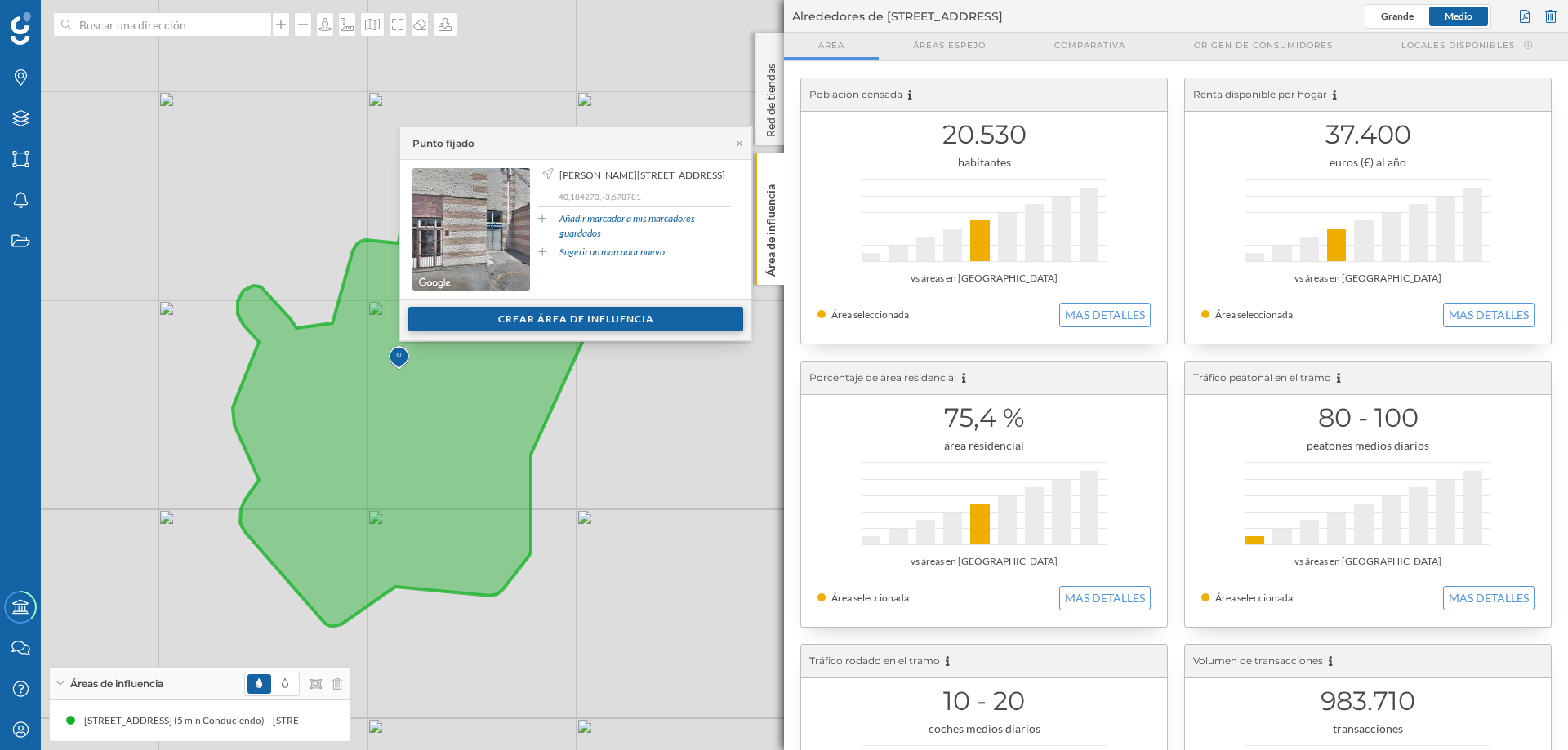
click at [566, 314] on div "Crear área de influencia" at bounding box center [575, 320] width 335 height 25
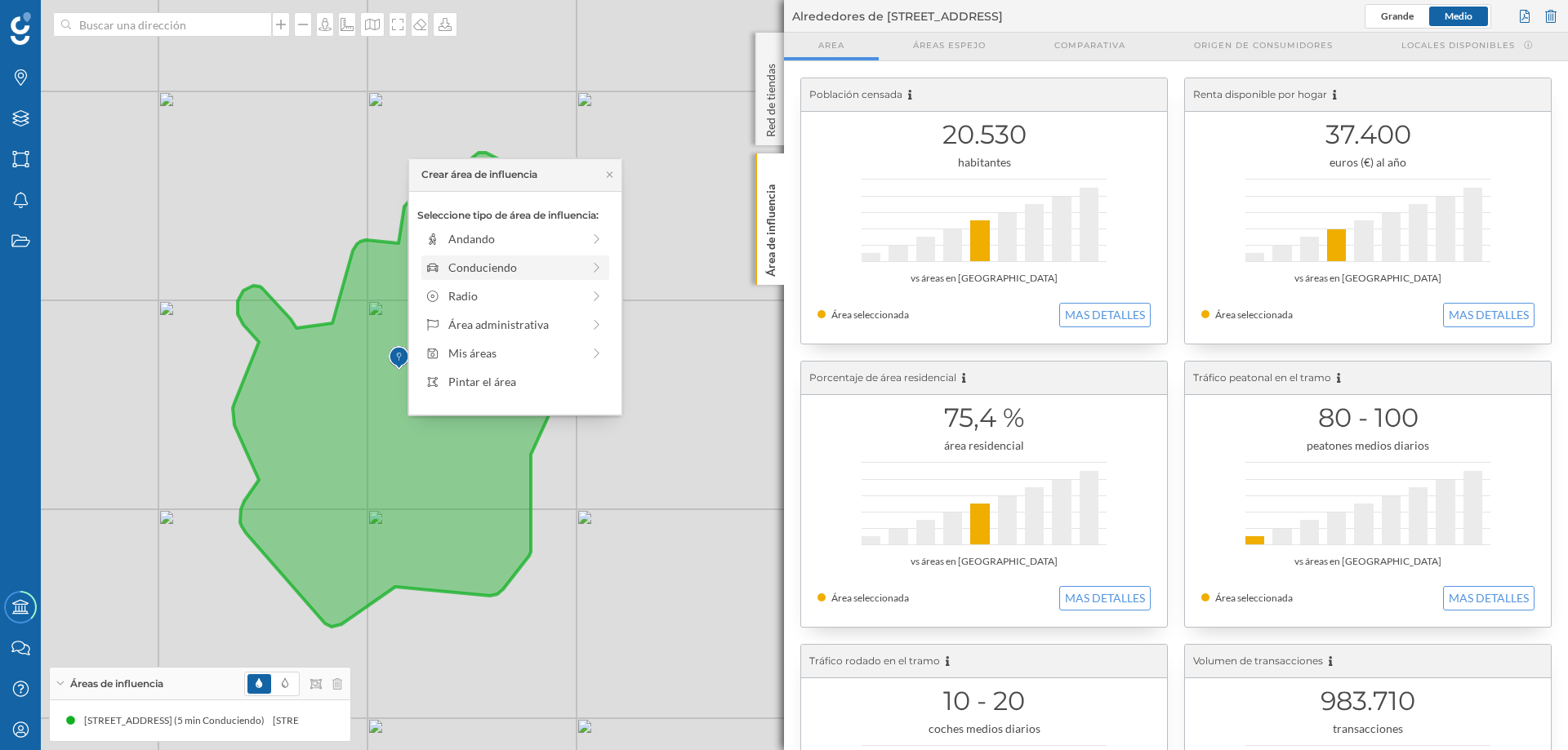
click at [501, 265] on div "Conduciendo" at bounding box center [514, 267] width 133 height 17
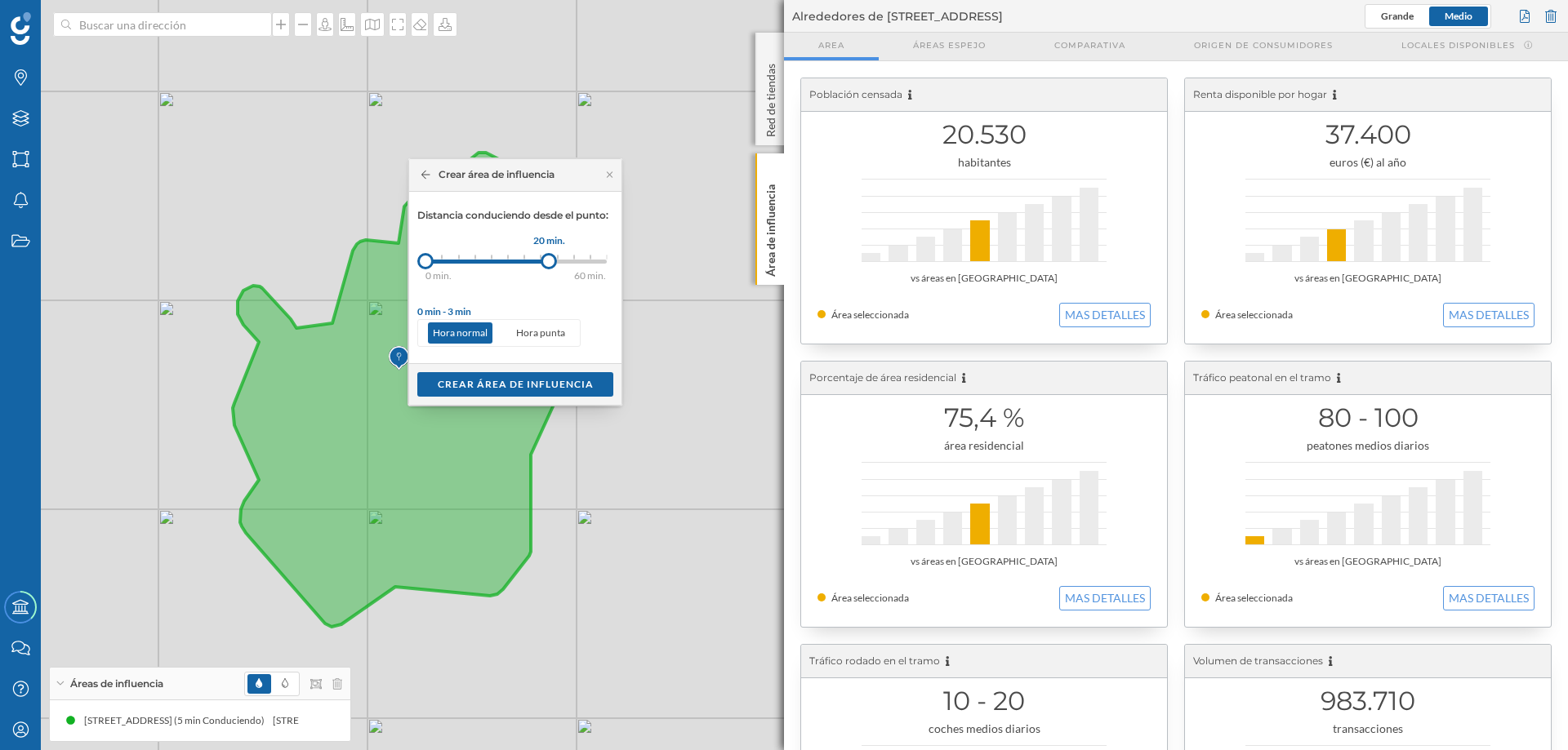
drag, startPoint x: 445, startPoint y: 258, endPoint x: 550, endPoint y: 256, distance: 105.0
click at [550, 256] on div at bounding box center [549, 261] width 16 height 16
drag, startPoint x: 426, startPoint y: 258, endPoint x: 462, endPoint y: 259, distance: 36.0
click at [462, 259] on div at bounding box center [462, 261] width 16 height 16
click at [509, 382] on div "Crear área de influencia" at bounding box center [515, 384] width 196 height 25
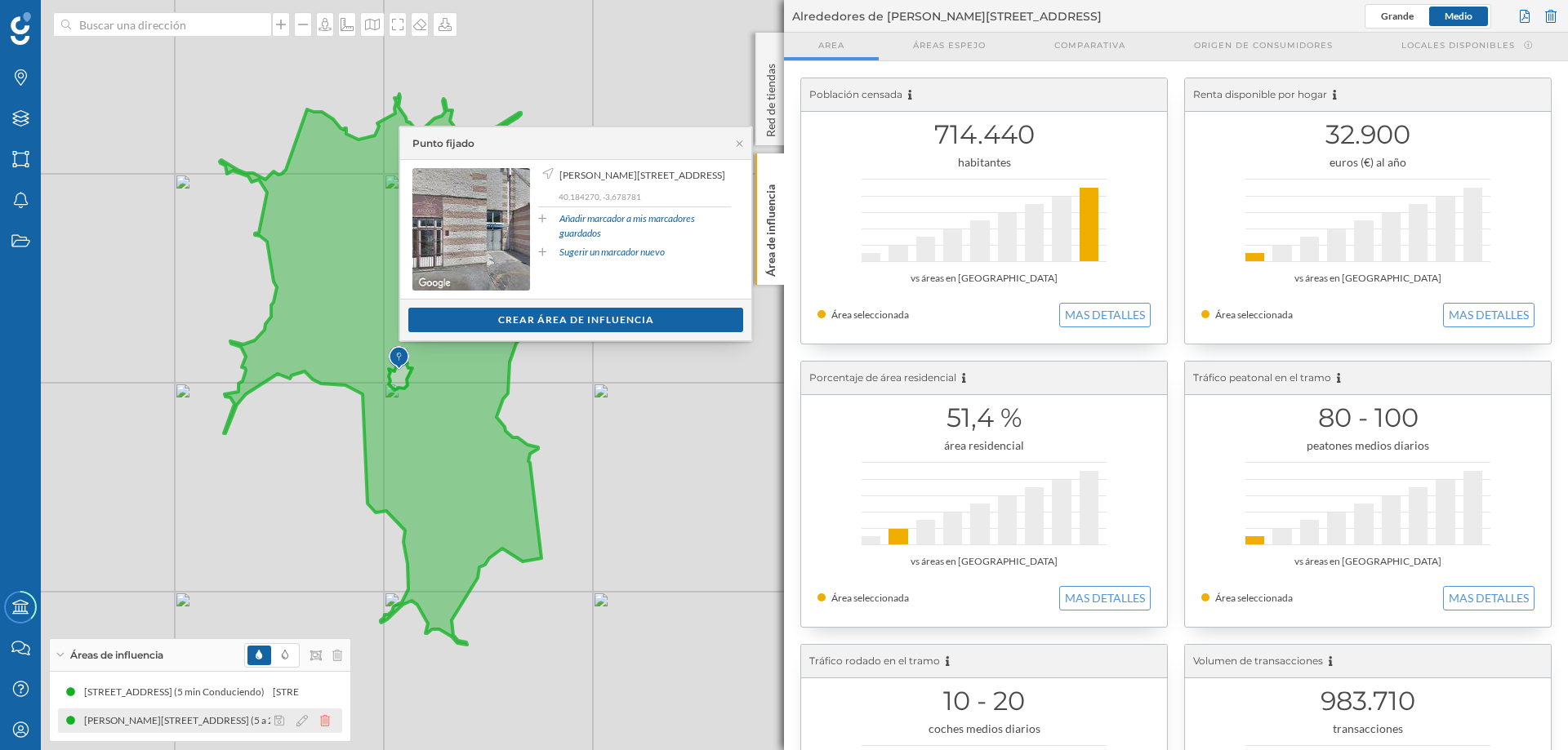
click at [323, 718] on icon at bounding box center [325, 721] width 10 height 12
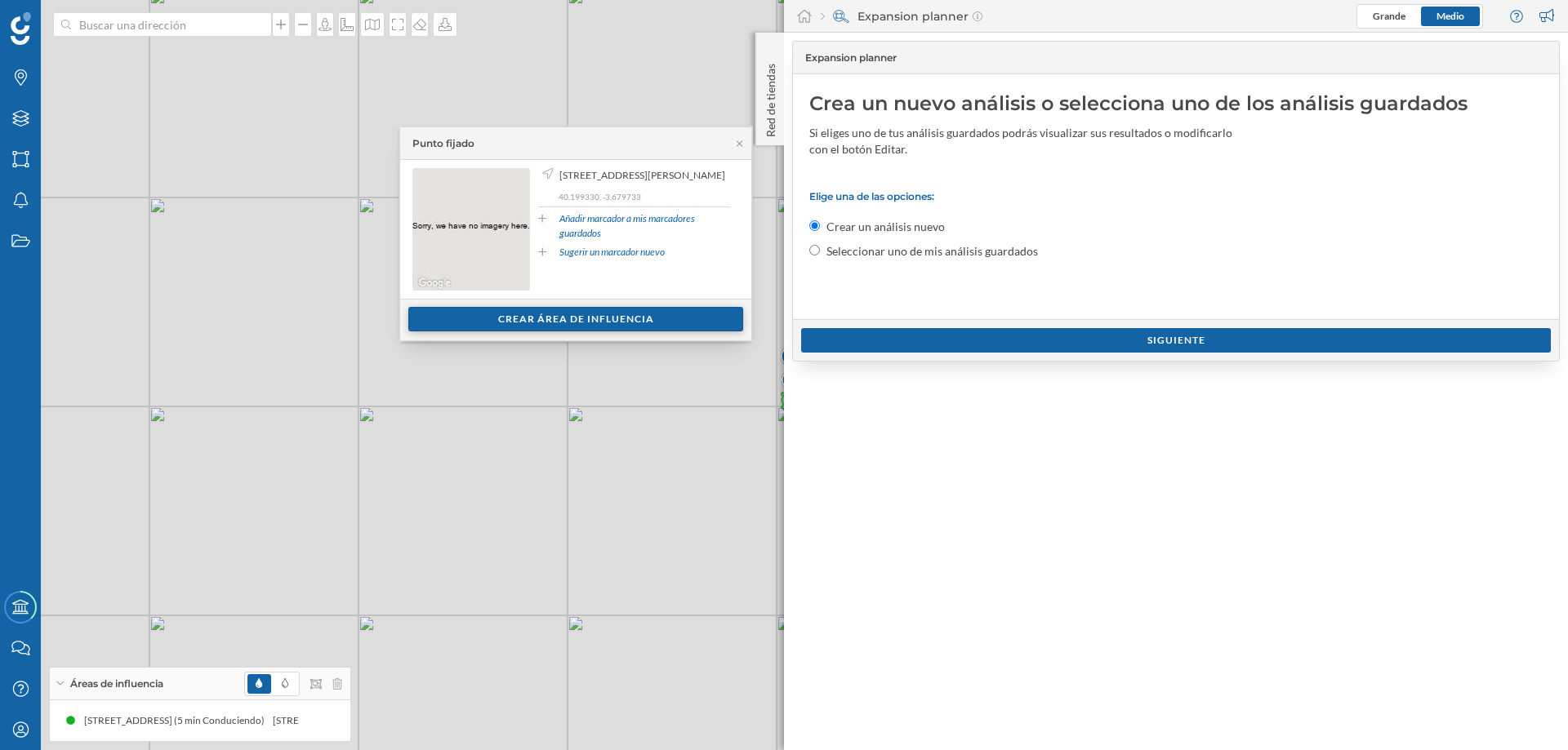
click at [565, 312] on div "Crear área de influencia" at bounding box center [575, 320] width 335 height 25
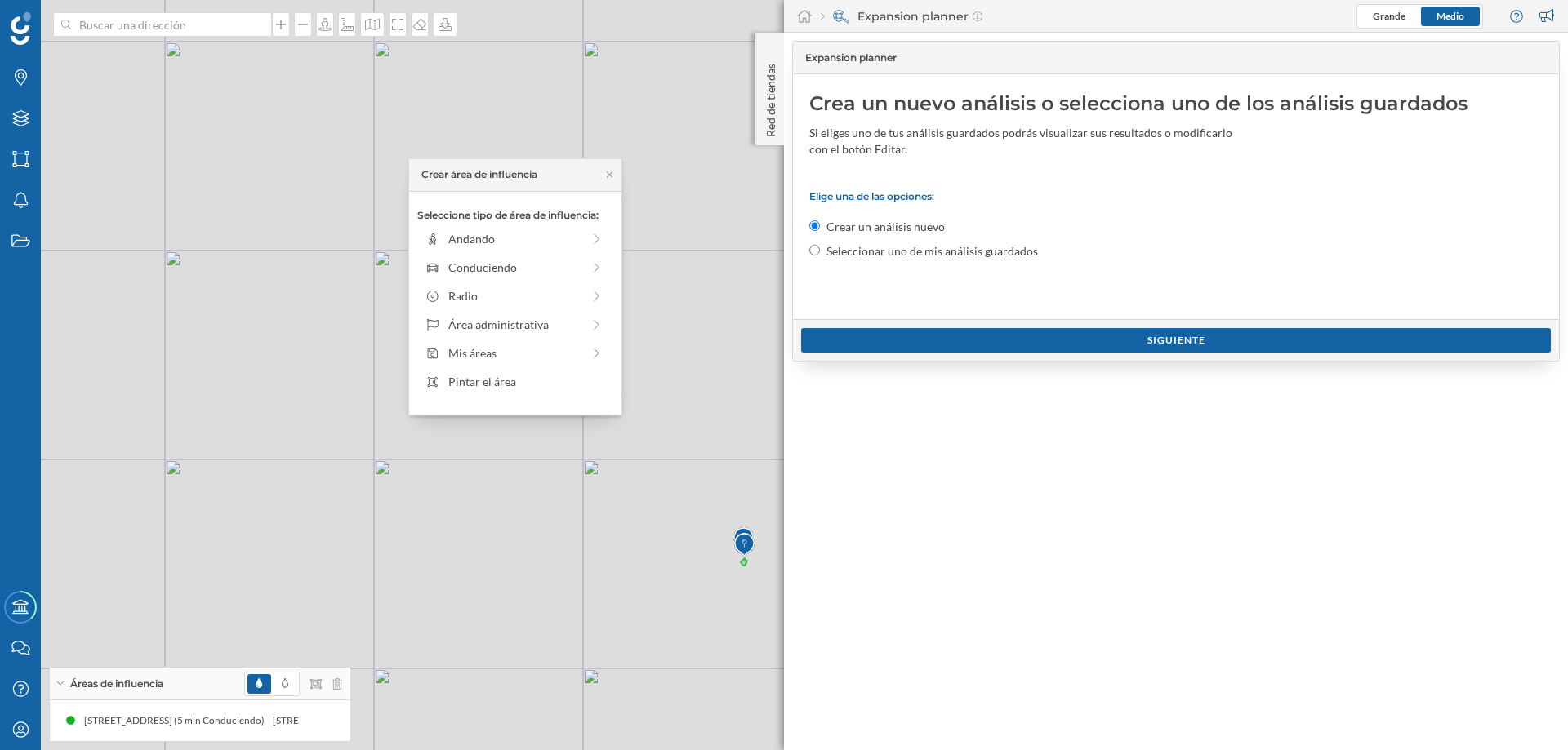
click at [331, 682] on div at bounding box center [293, 684] width 98 height 25
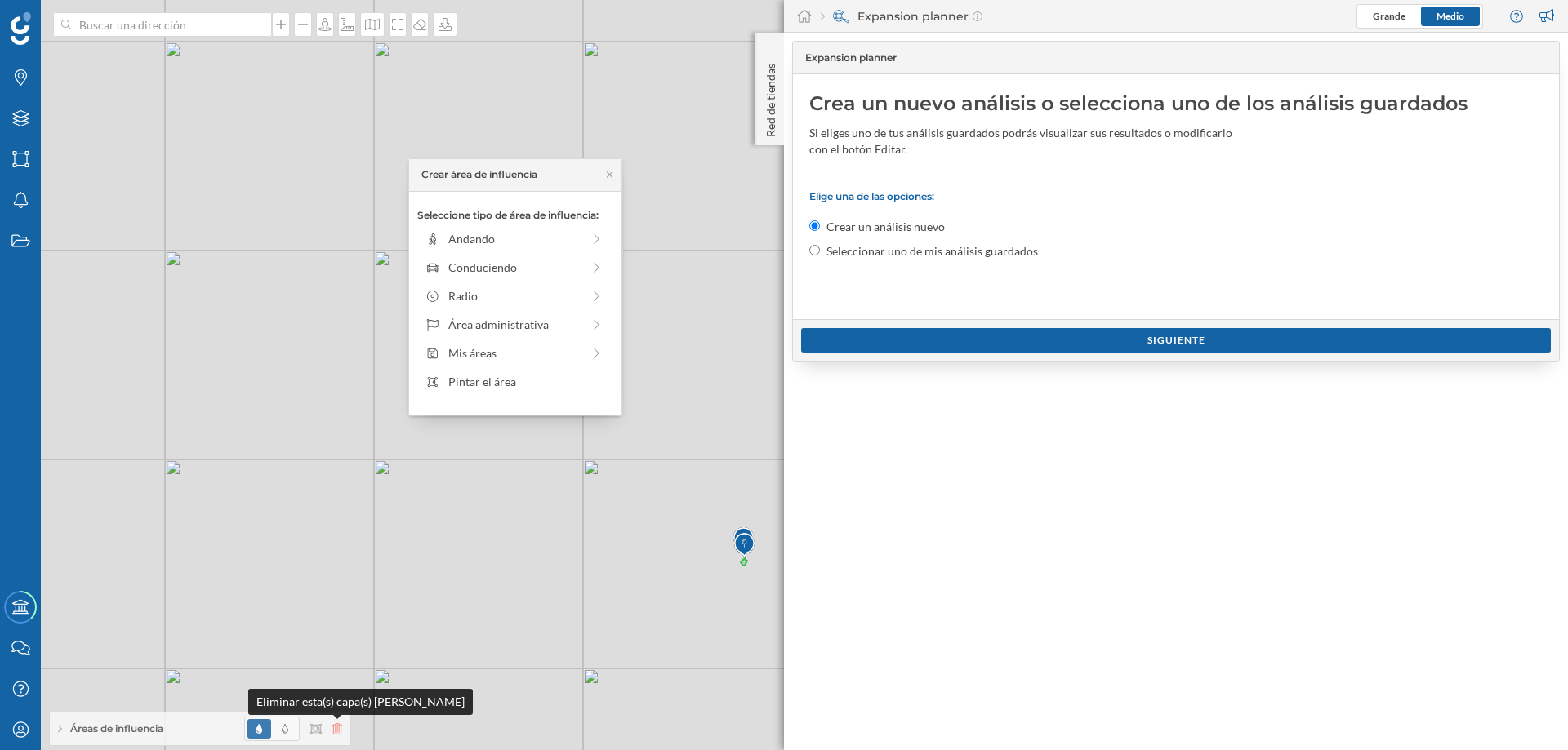
click at [335, 727] on icon at bounding box center [337, 729] width 10 height 12
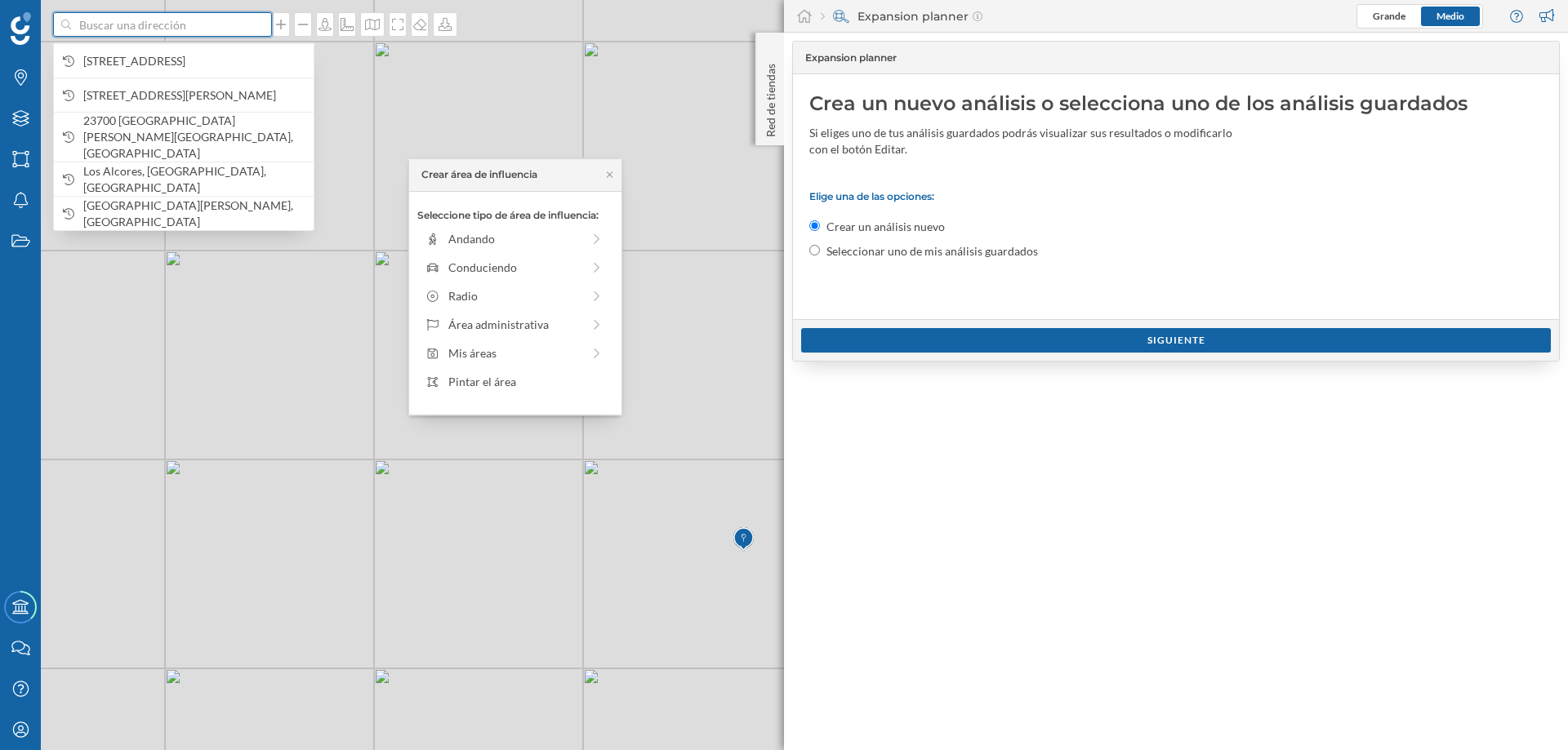
click at [236, 23] on input at bounding box center [162, 25] width 183 height 25
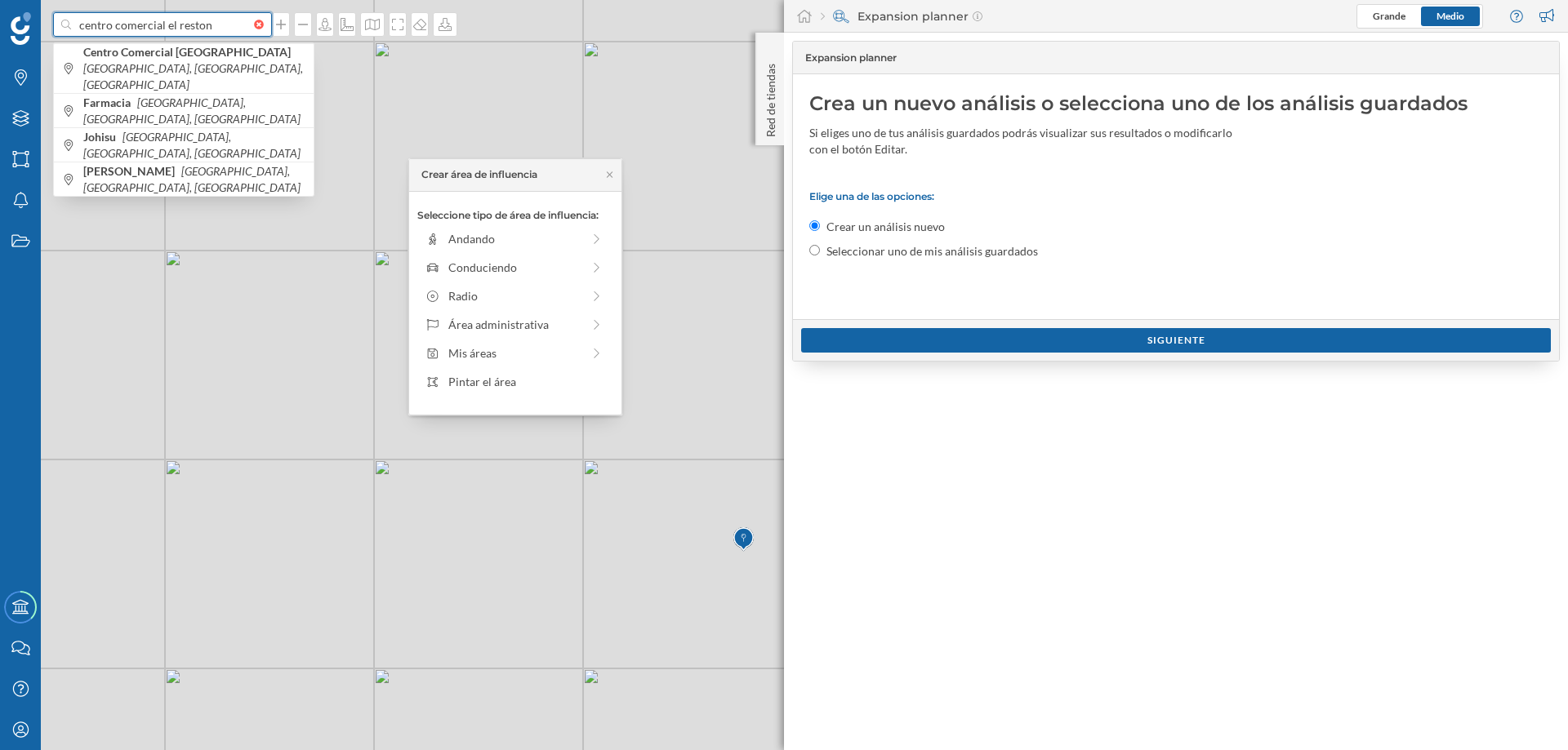
type input "centro comercial el reston"
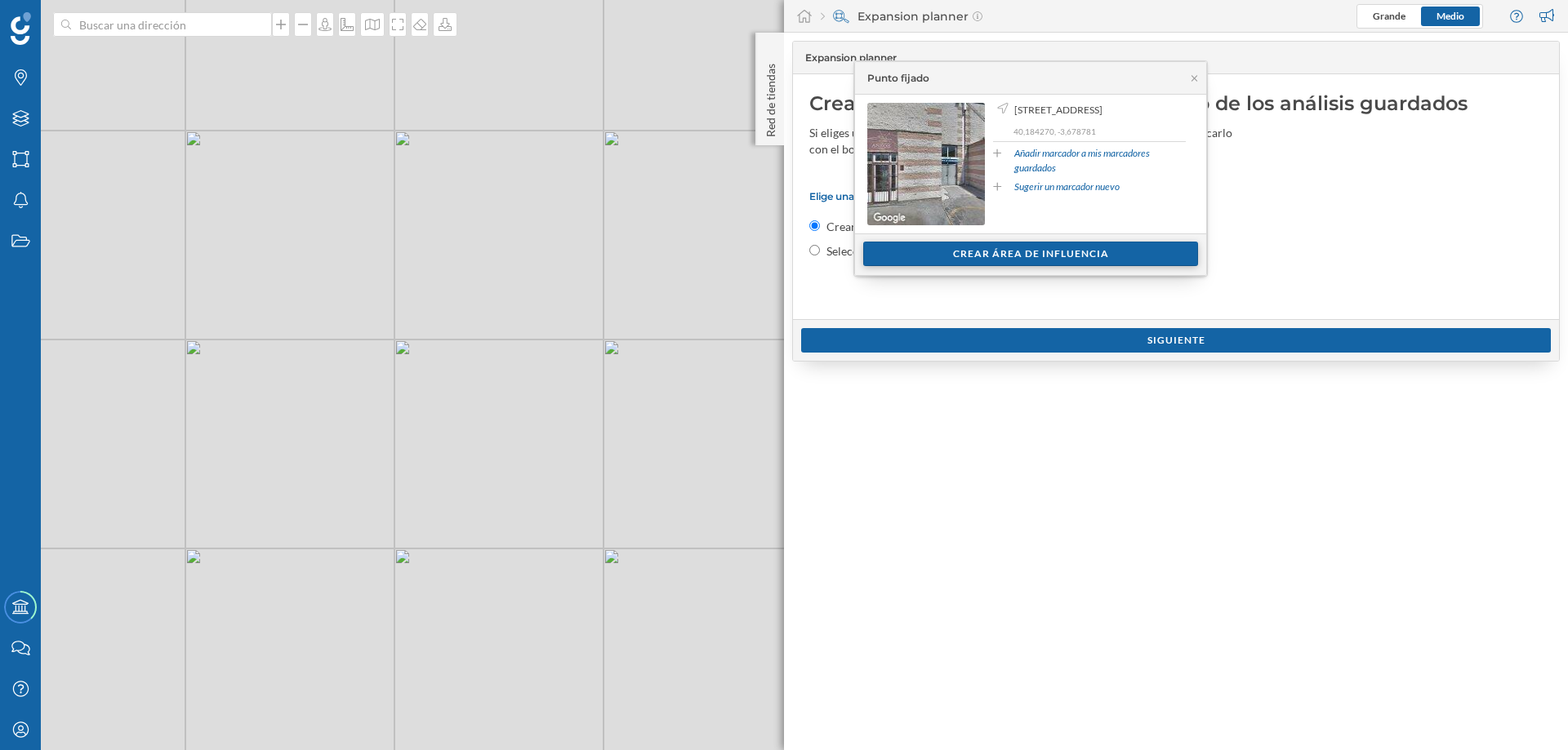
click at [974, 250] on div "Crear área de influencia" at bounding box center [1030, 254] width 335 height 25
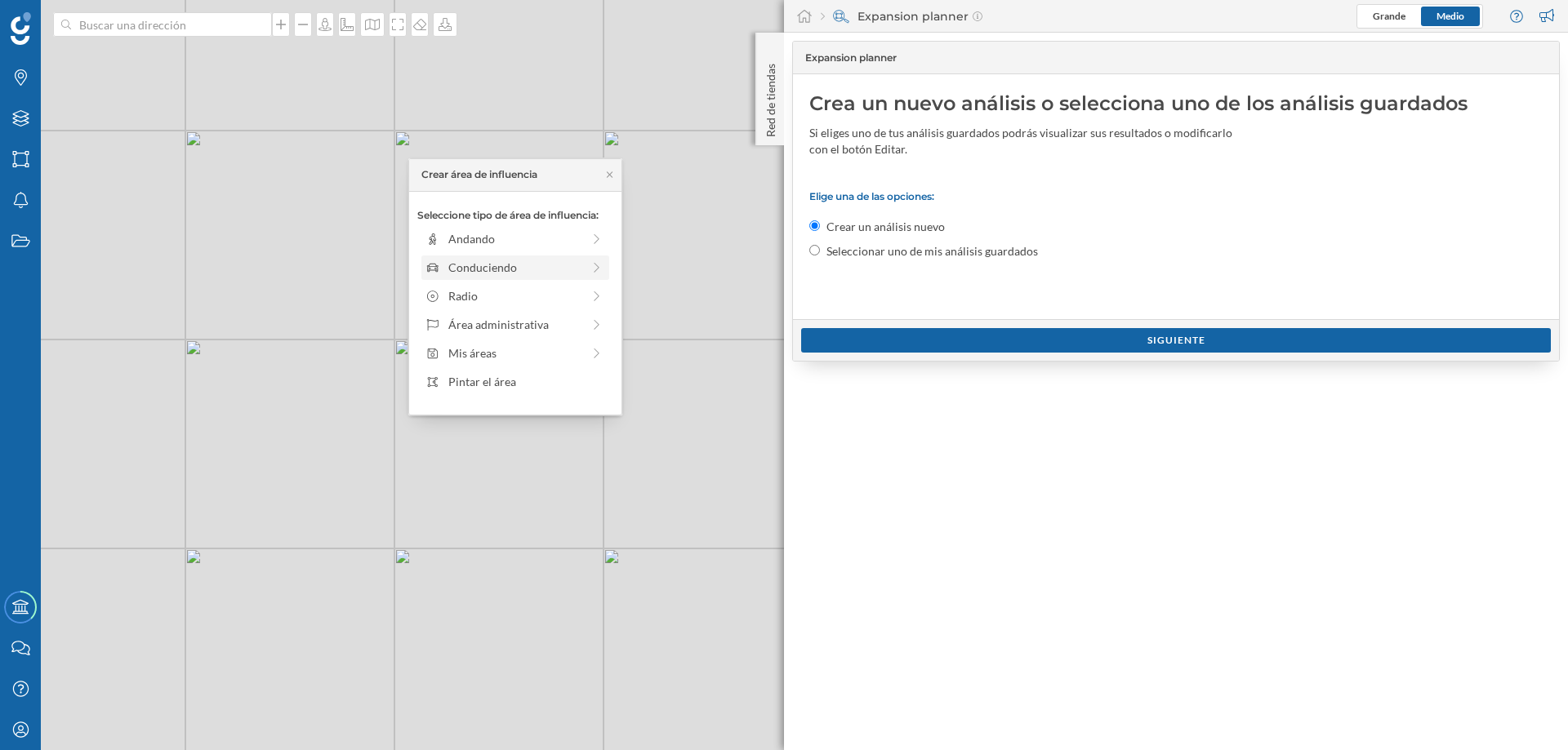
click at [472, 259] on div "Conduciendo" at bounding box center [514, 267] width 133 height 17
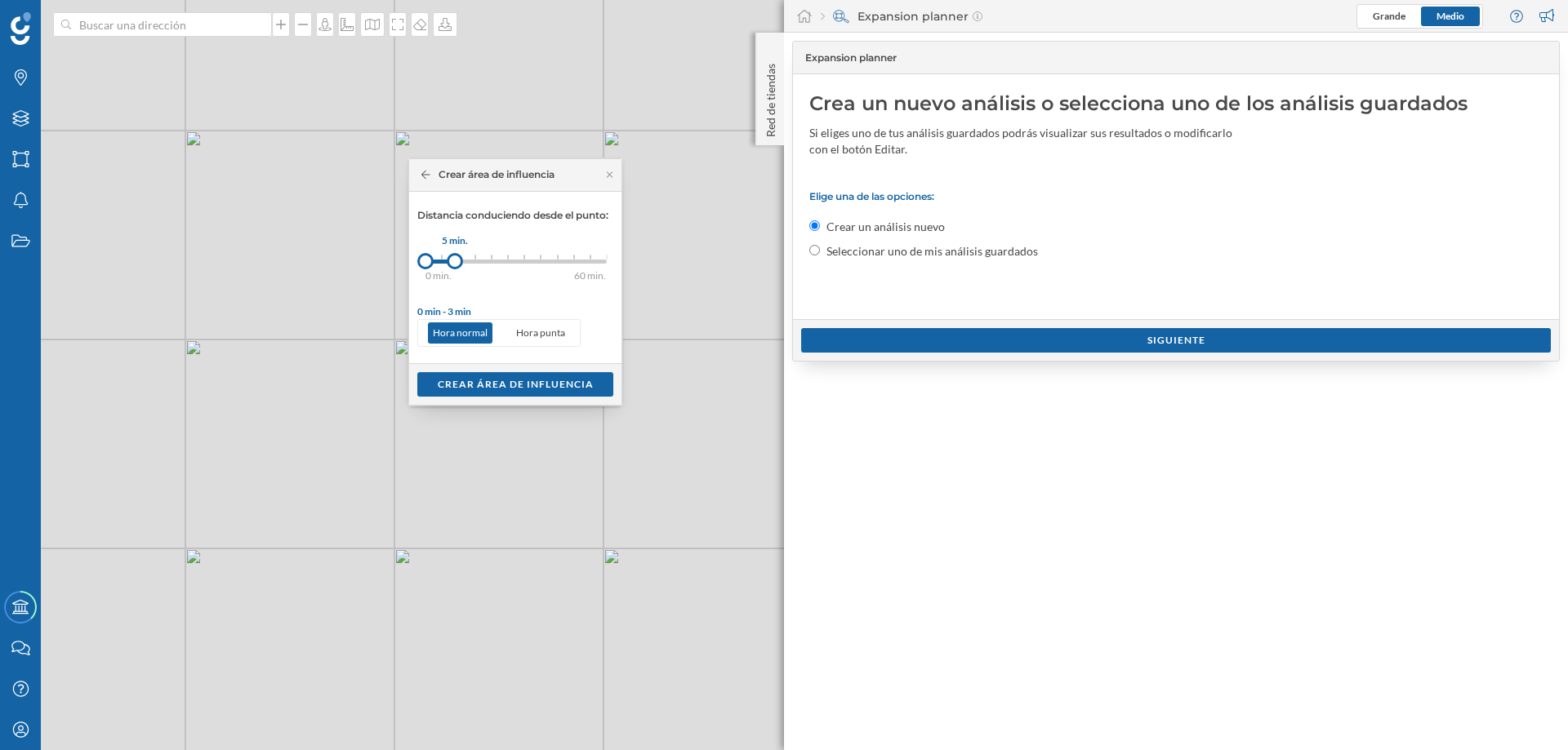
click at [455, 258] on div at bounding box center [455, 261] width 16 height 16
click at [470, 379] on div "Crear área de influencia" at bounding box center [515, 384] width 196 height 25
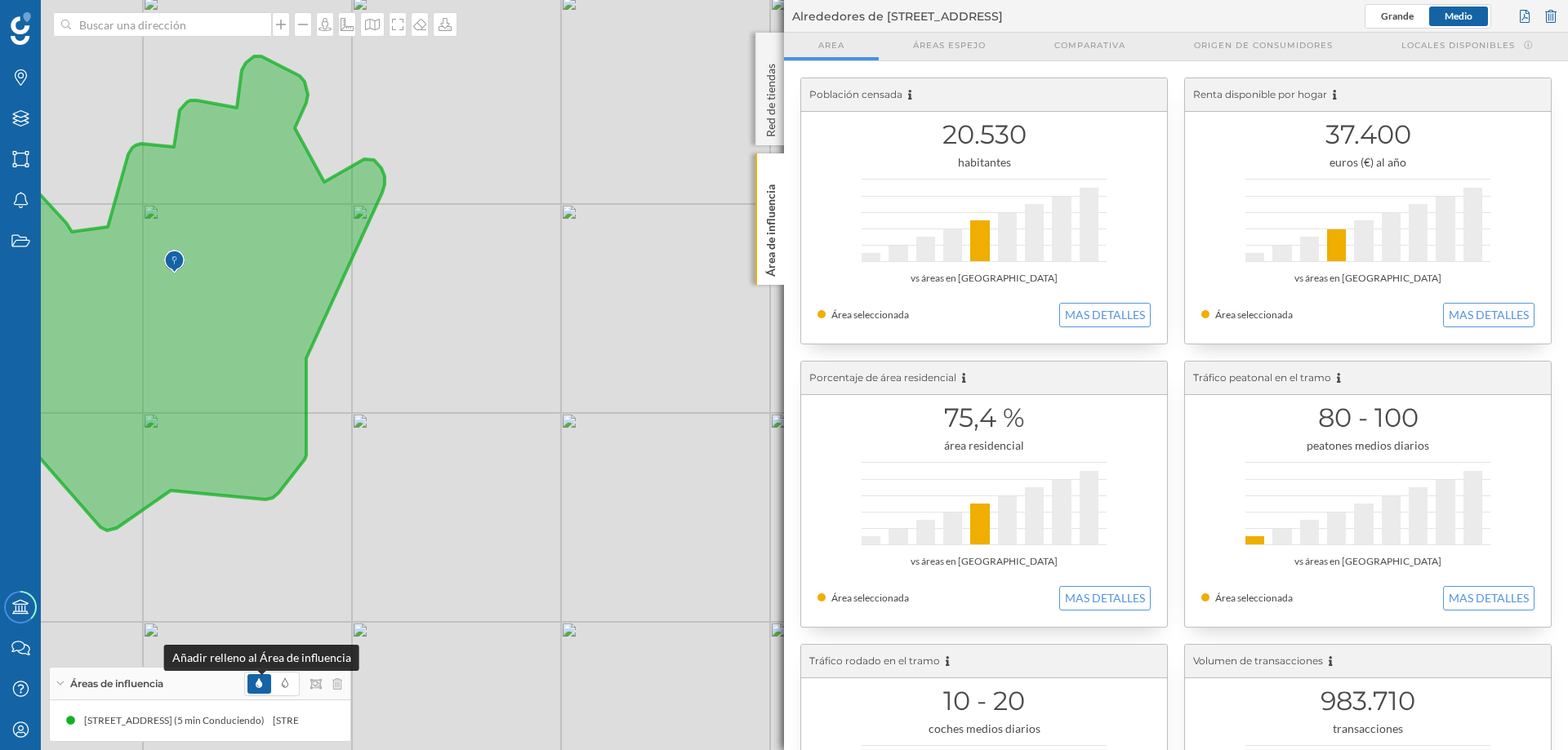
click at [259, 681] on icon at bounding box center [259, 683] width 7 height 10
click at [289, 681] on span at bounding box center [285, 684] width 23 height 20
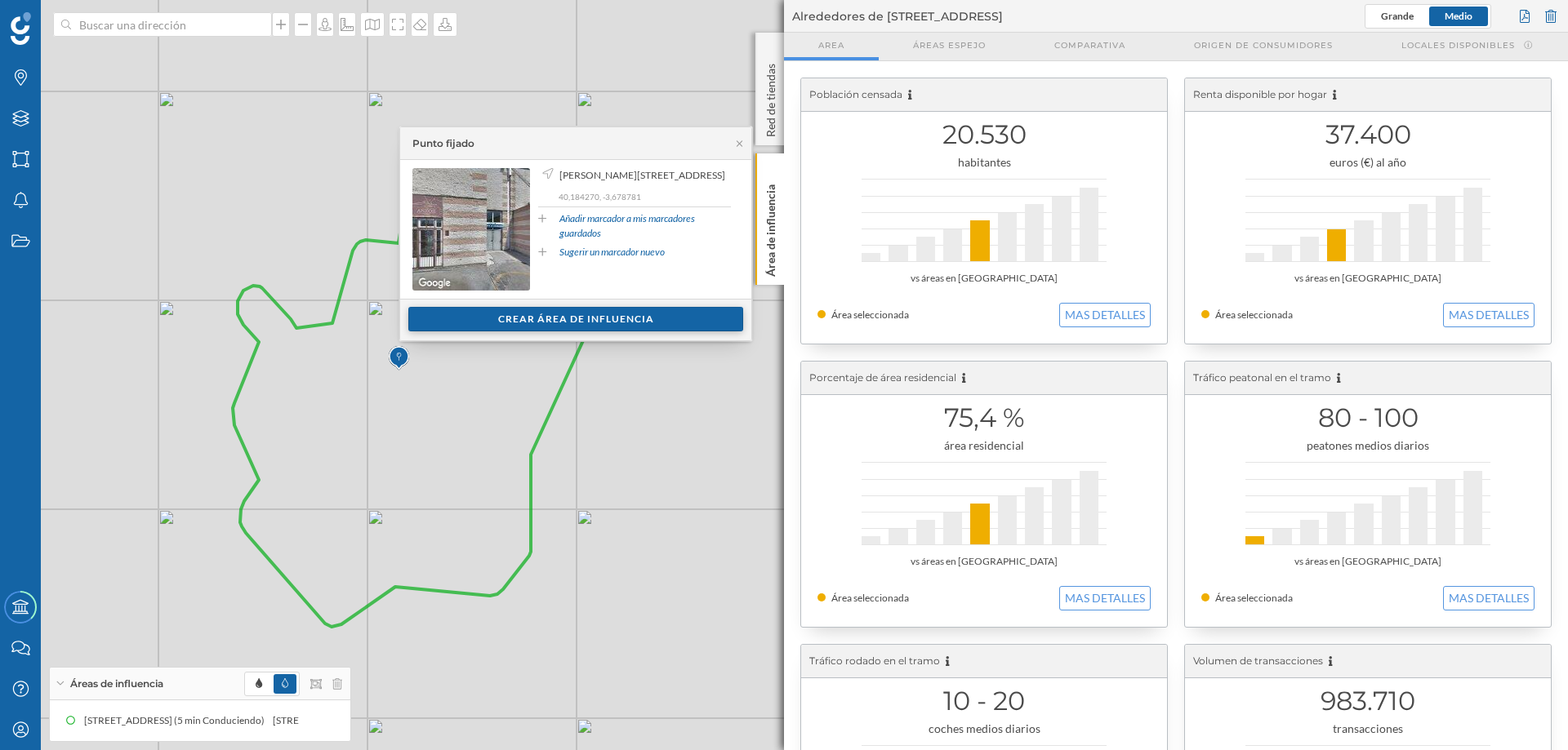
click at [533, 316] on div "Crear área de influencia" at bounding box center [575, 320] width 335 height 25
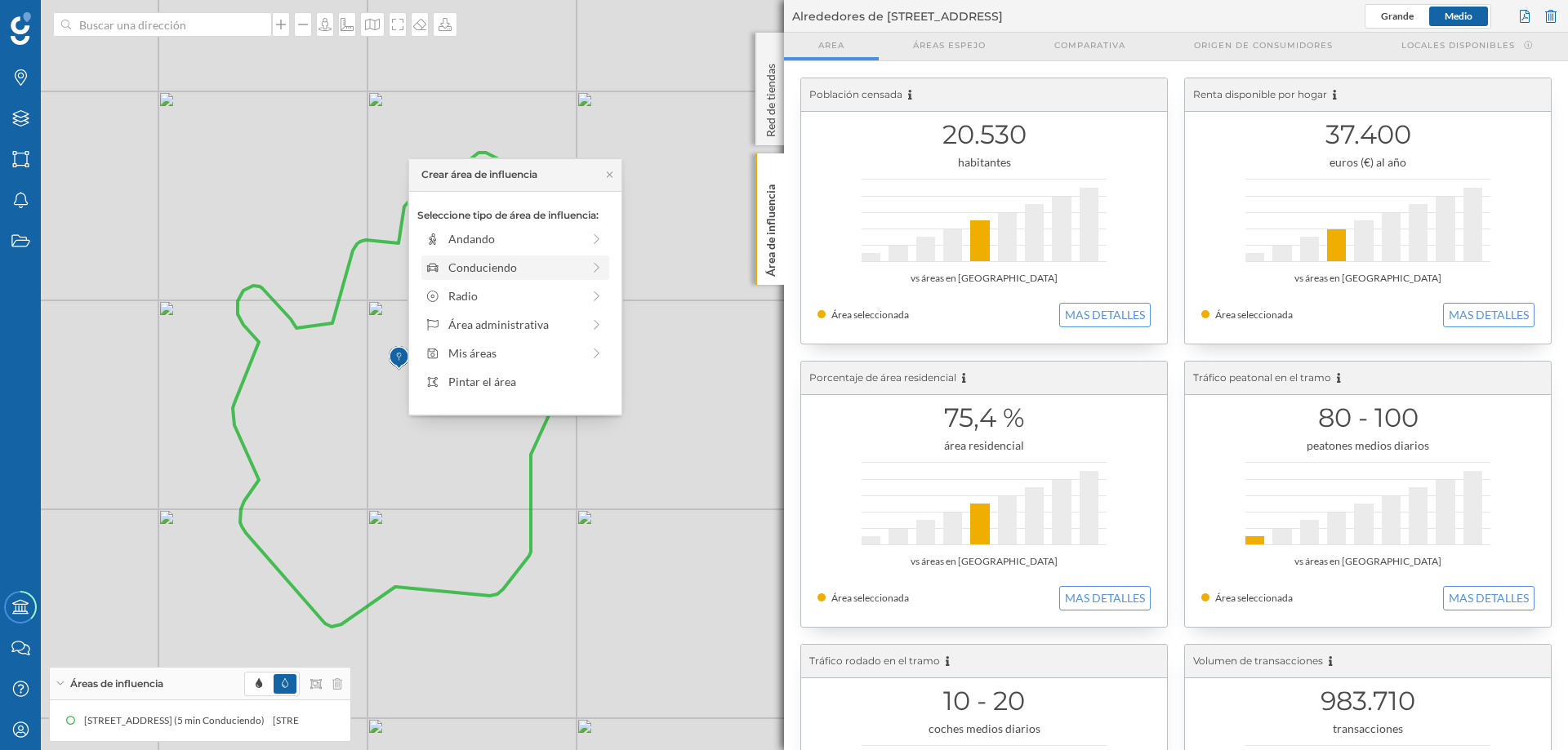
click at [482, 264] on div "Conduciendo" at bounding box center [514, 267] width 133 height 17
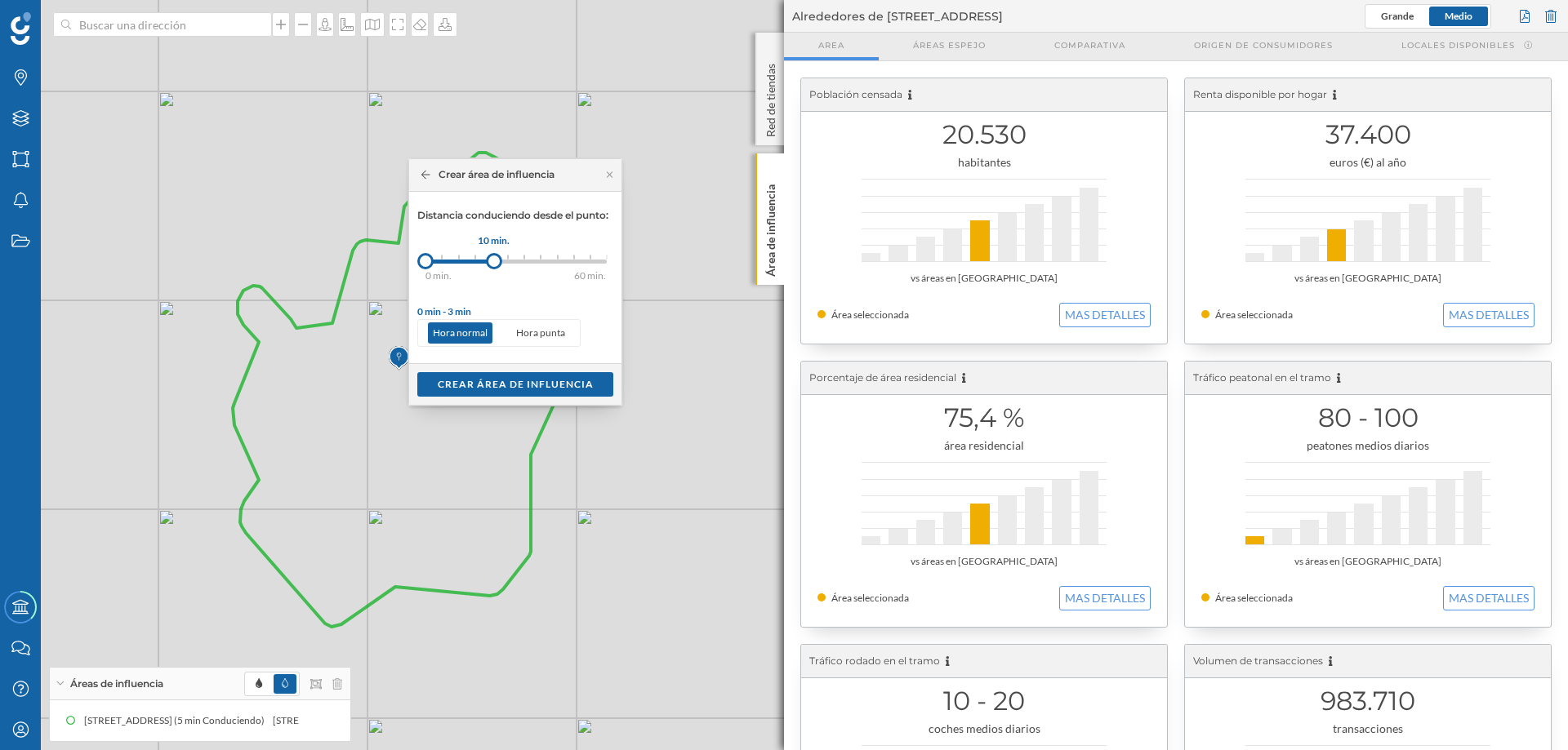
drag, startPoint x: 443, startPoint y: 259, endPoint x: 521, endPoint y: 256, distance: 78.1
click at [502, 256] on div at bounding box center [494, 261] width 16 height 16
drag, startPoint x: 430, startPoint y: 257, endPoint x: 456, endPoint y: 257, distance: 26.0
click at [456, 257] on div at bounding box center [456, 261] width 16 height 16
click at [523, 257] on div at bounding box center [522, 261] width 16 height 16
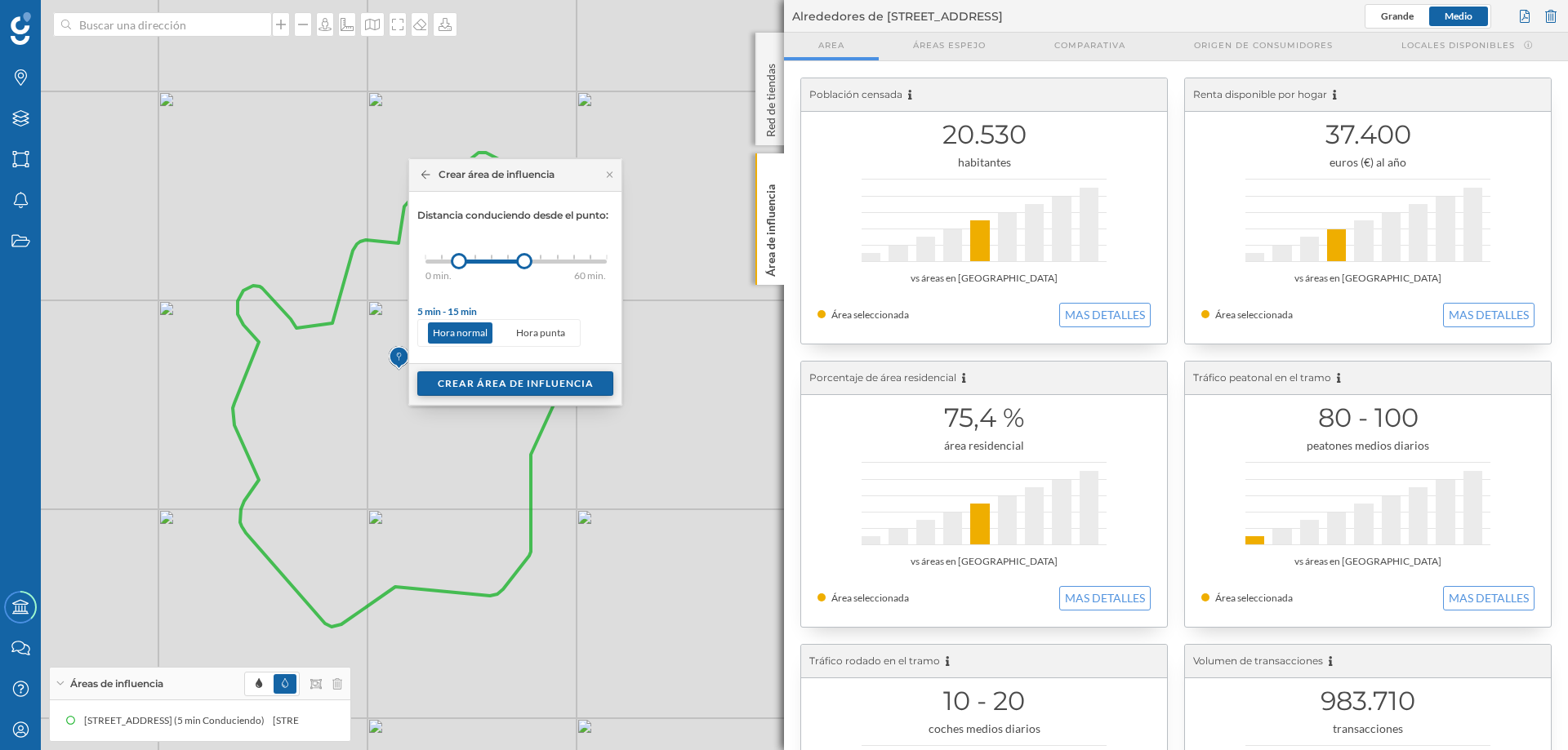
click at [512, 381] on div "Crear área de influencia" at bounding box center [515, 384] width 196 height 25
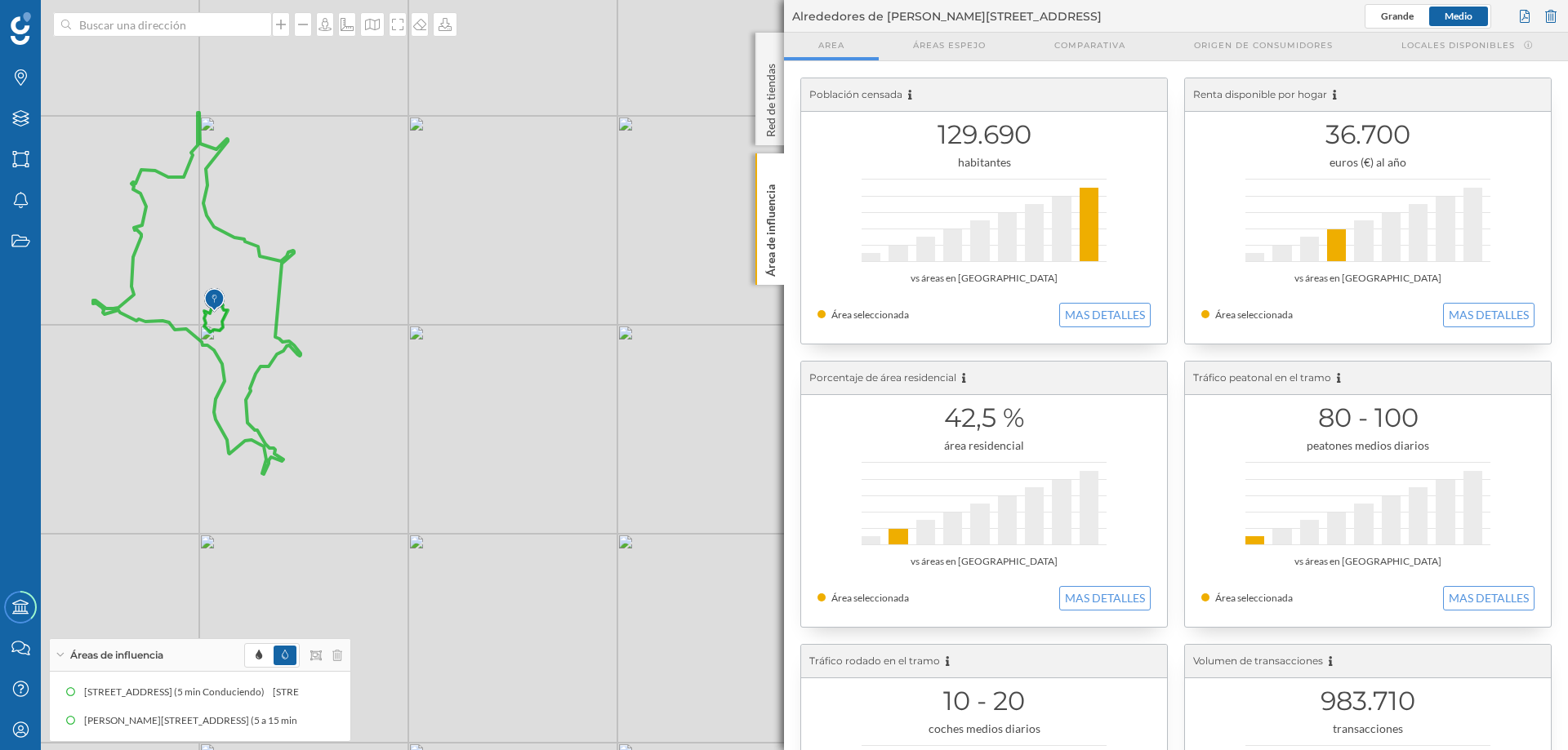
click at [277, 299] on icon at bounding box center [197, 293] width 208 height 362
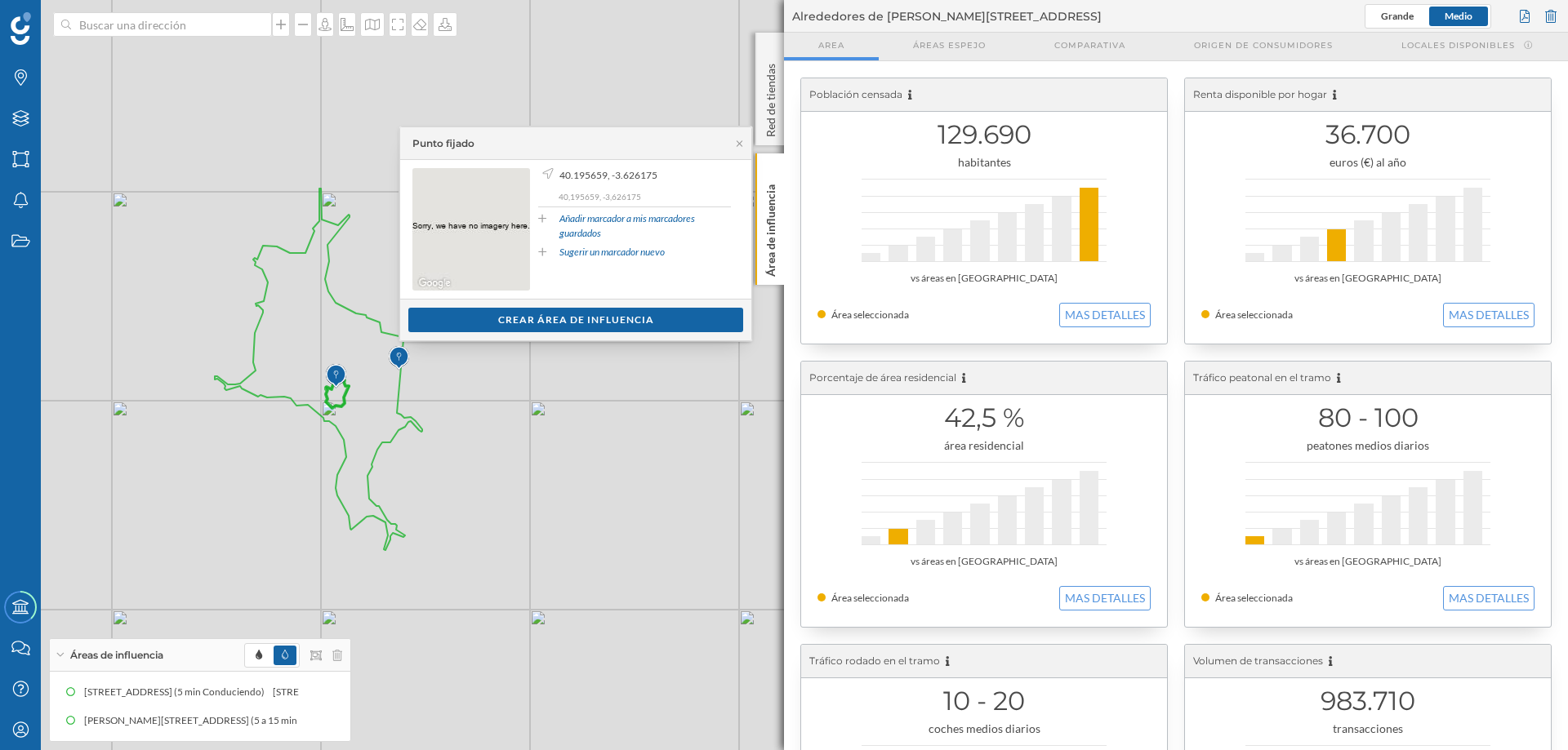
click at [339, 369] on img at bounding box center [336, 377] width 21 height 33
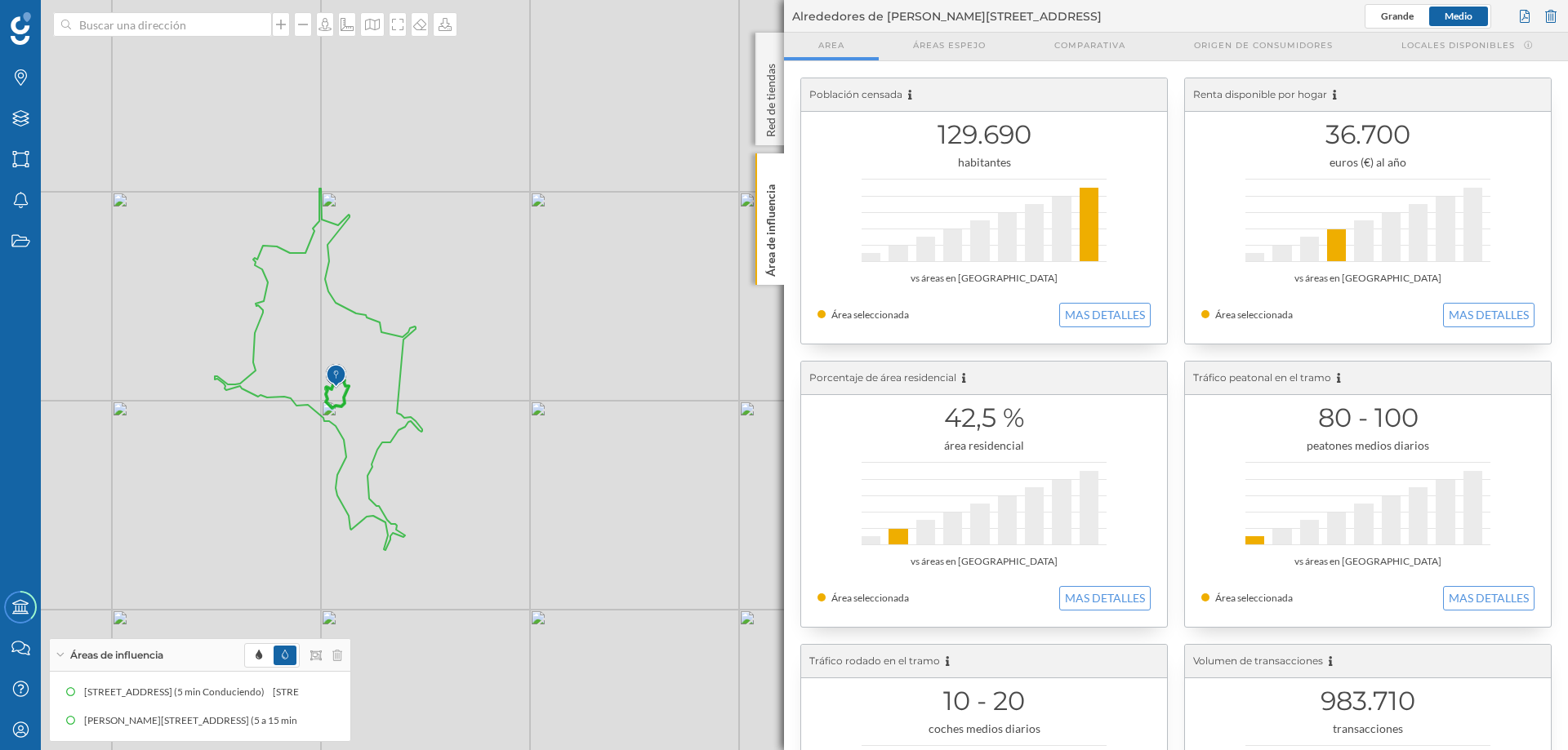
click at [336, 401] on icon at bounding box center [337, 394] width 23 height 30
click at [402, 361] on div "© Mapbox © OpenStreetMap Improve this map" at bounding box center [784, 375] width 1568 height 750
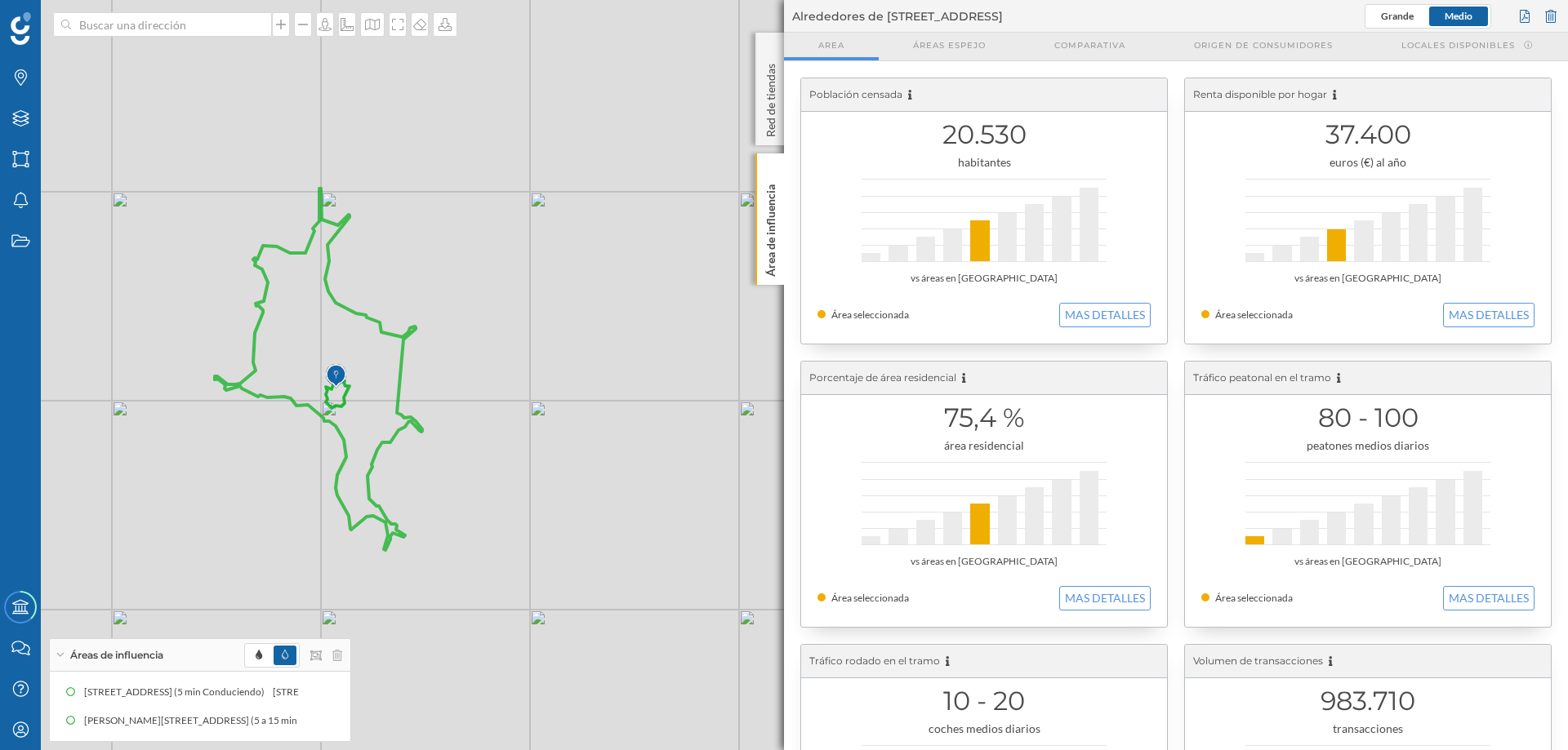
click at [401, 361] on icon at bounding box center [319, 369] width 208 height 362
click at [398, 359] on icon at bounding box center [319, 369] width 208 height 362
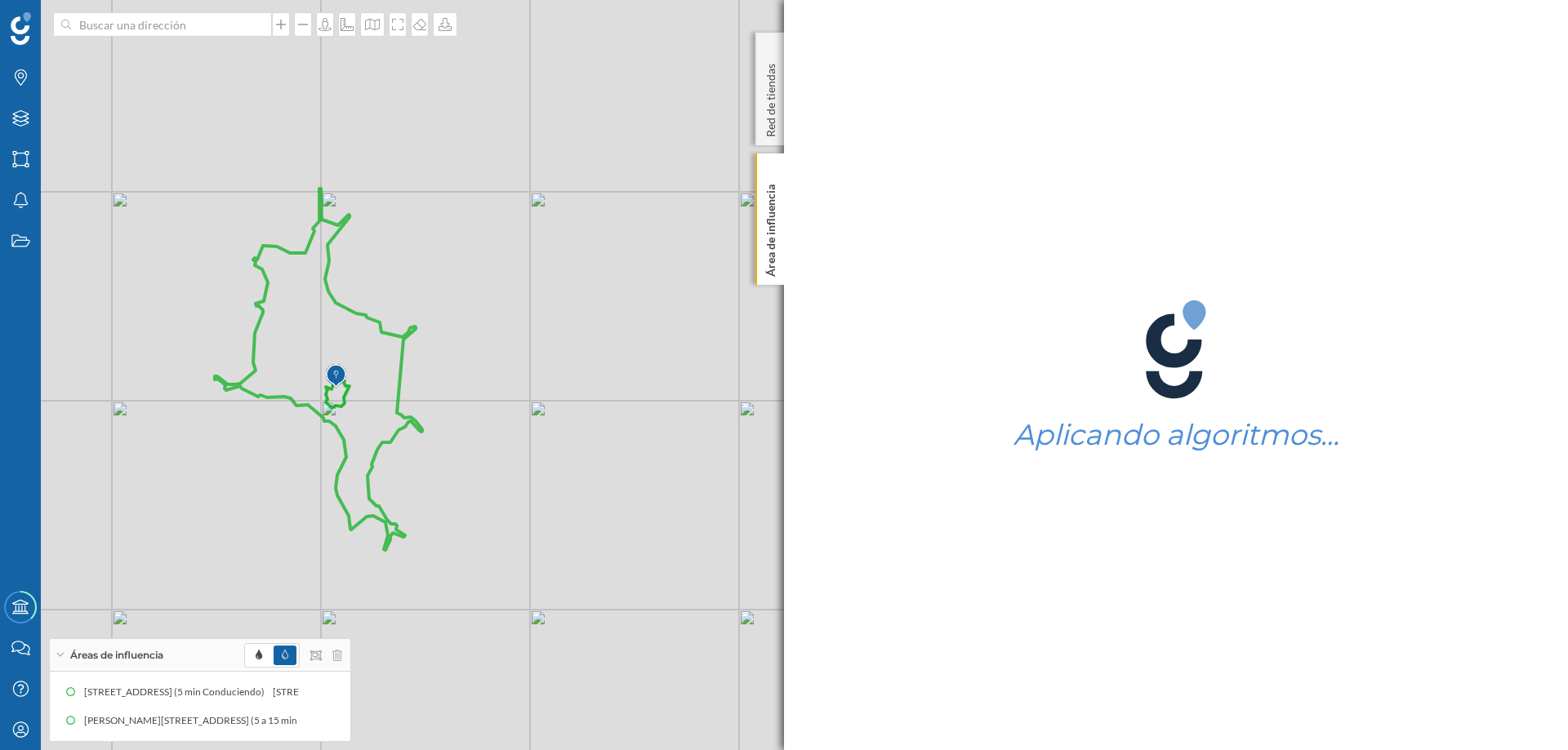
click at [398, 359] on icon at bounding box center [319, 369] width 208 height 362
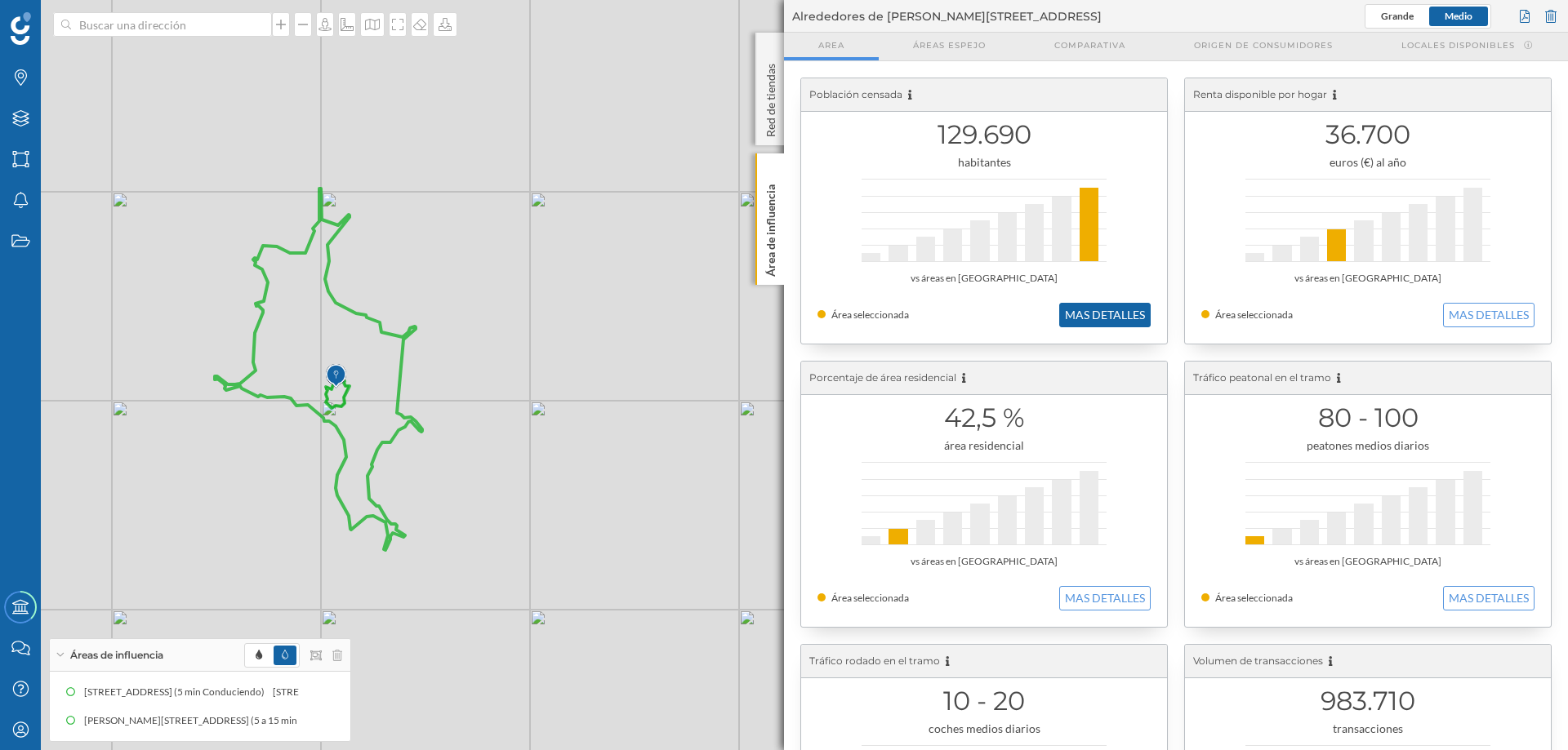
click at [1112, 314] on button "MAS DETALLES" at bounding box center [1105, 316] width 92 height 25
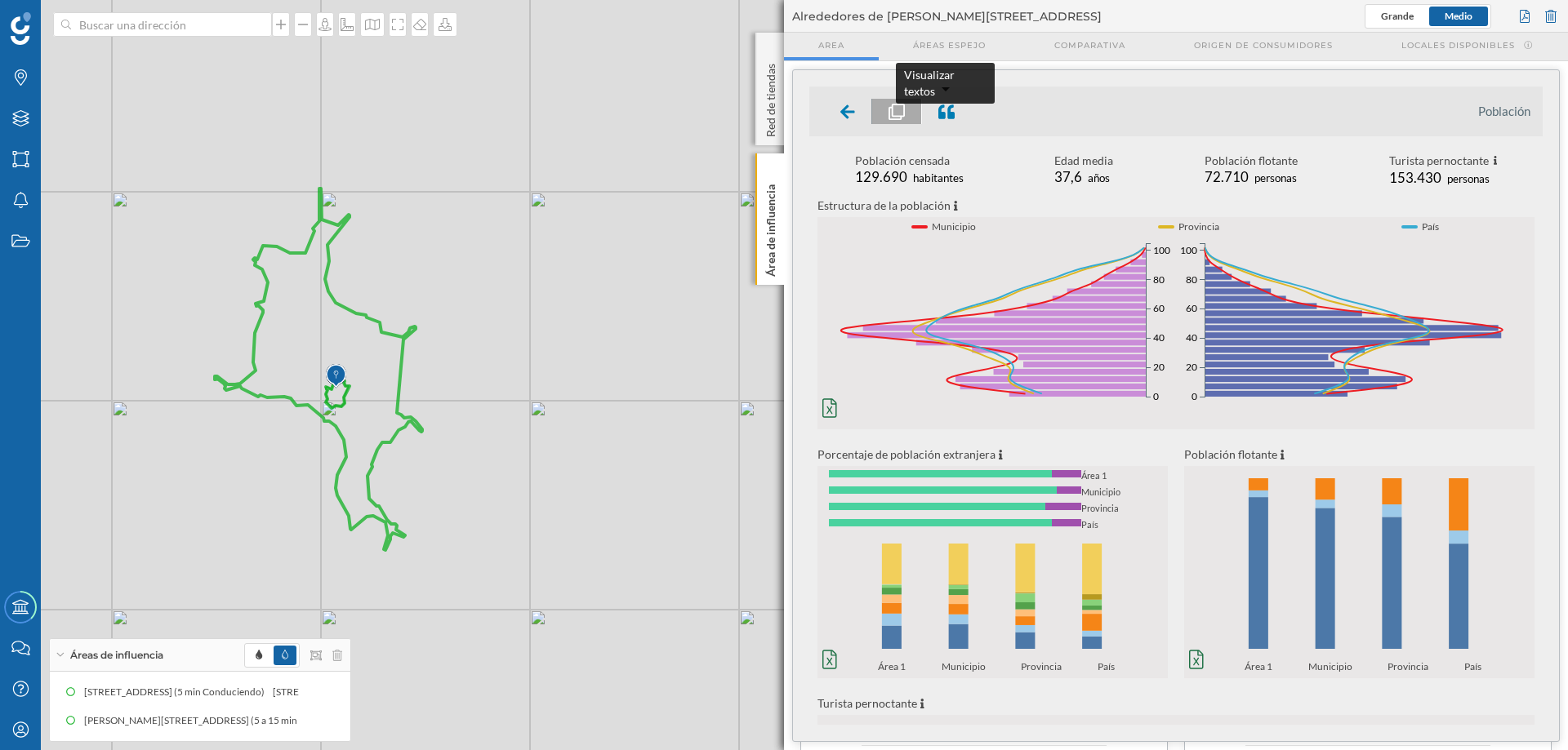
click at [943, 100] on div at bounding box center [946, 111] width 49 height 26
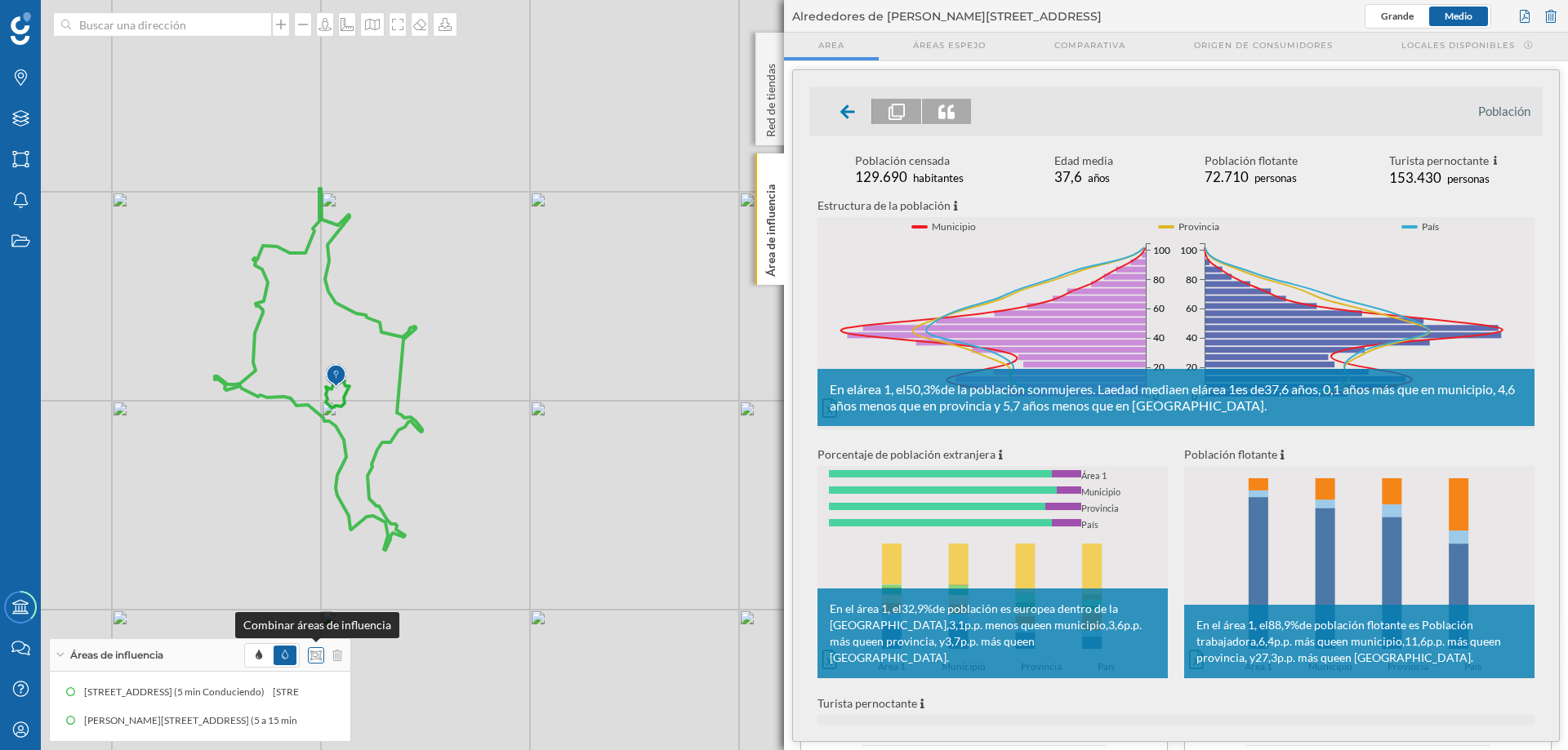
click at [317, 651] on icon at bounding box center [316, 656] width 12 height 12
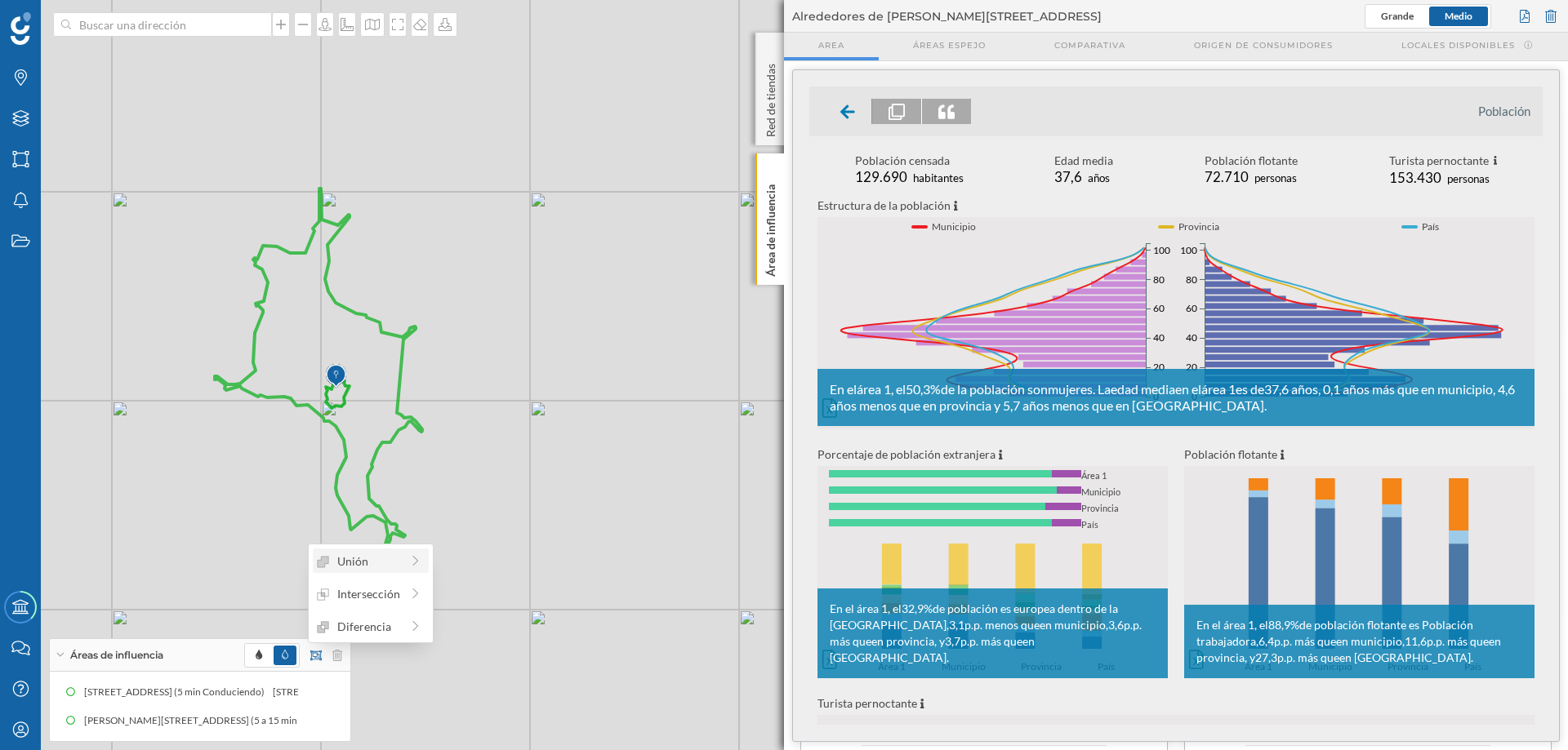
click at [365, 555] on div "Unión" at bounding box center [358, 561] width 83 height 17
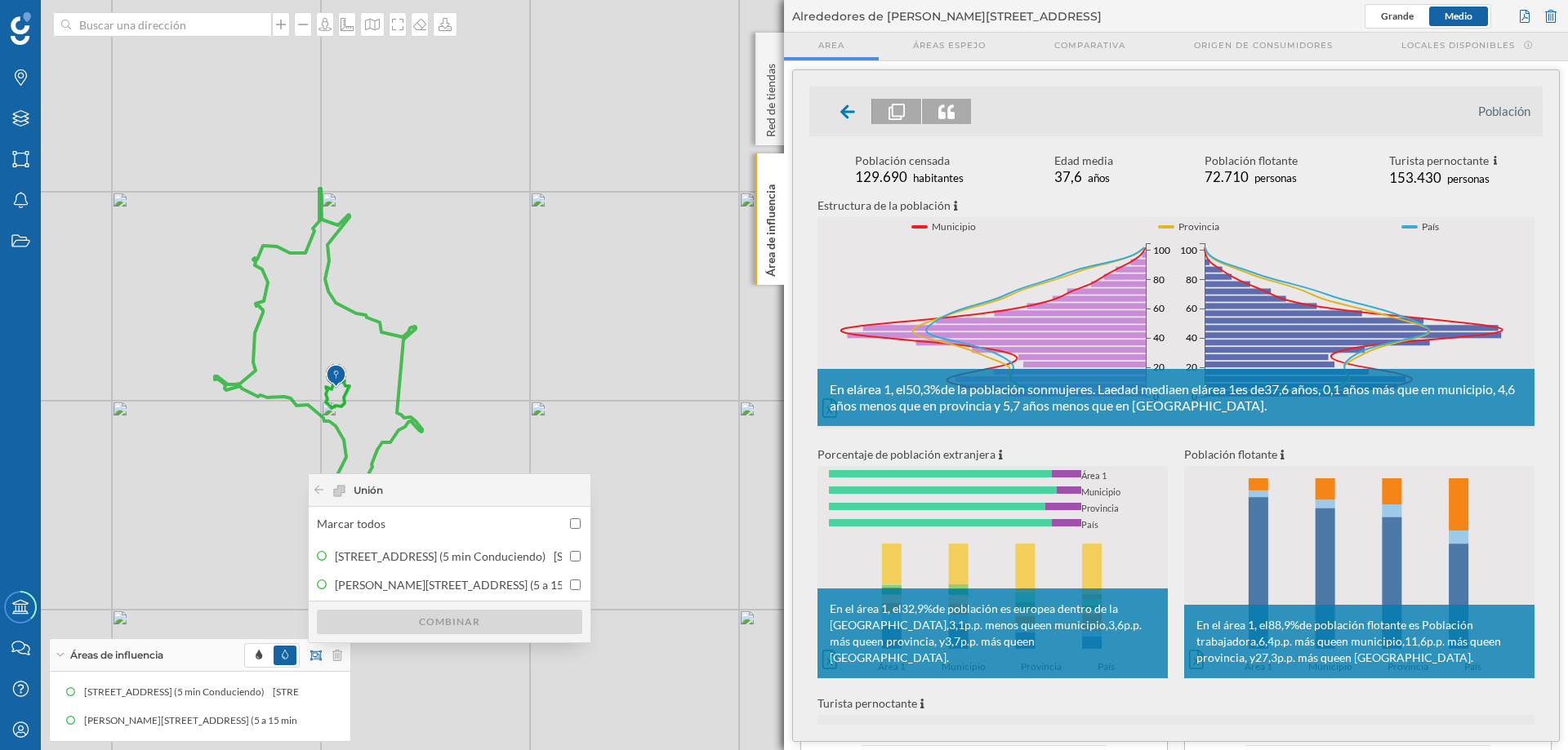
click at [388, 324] on div "© Mapbox © OpenStreetMap Improve this map" at bounding box center [784, 375] width 1568 height 750
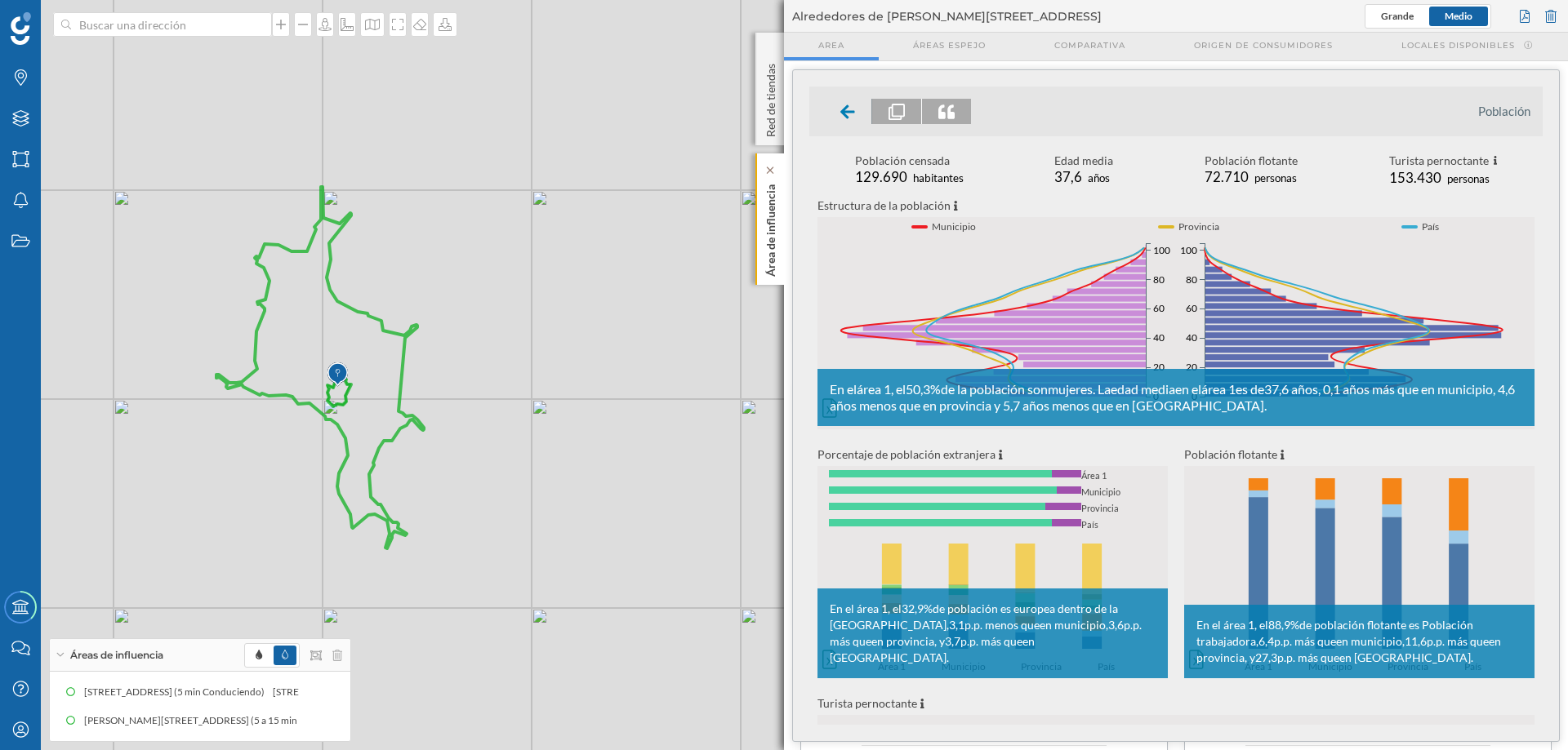
click at [777, 241] on p "Área de influencia" at bounding box center [771, 227] width 16 height 99
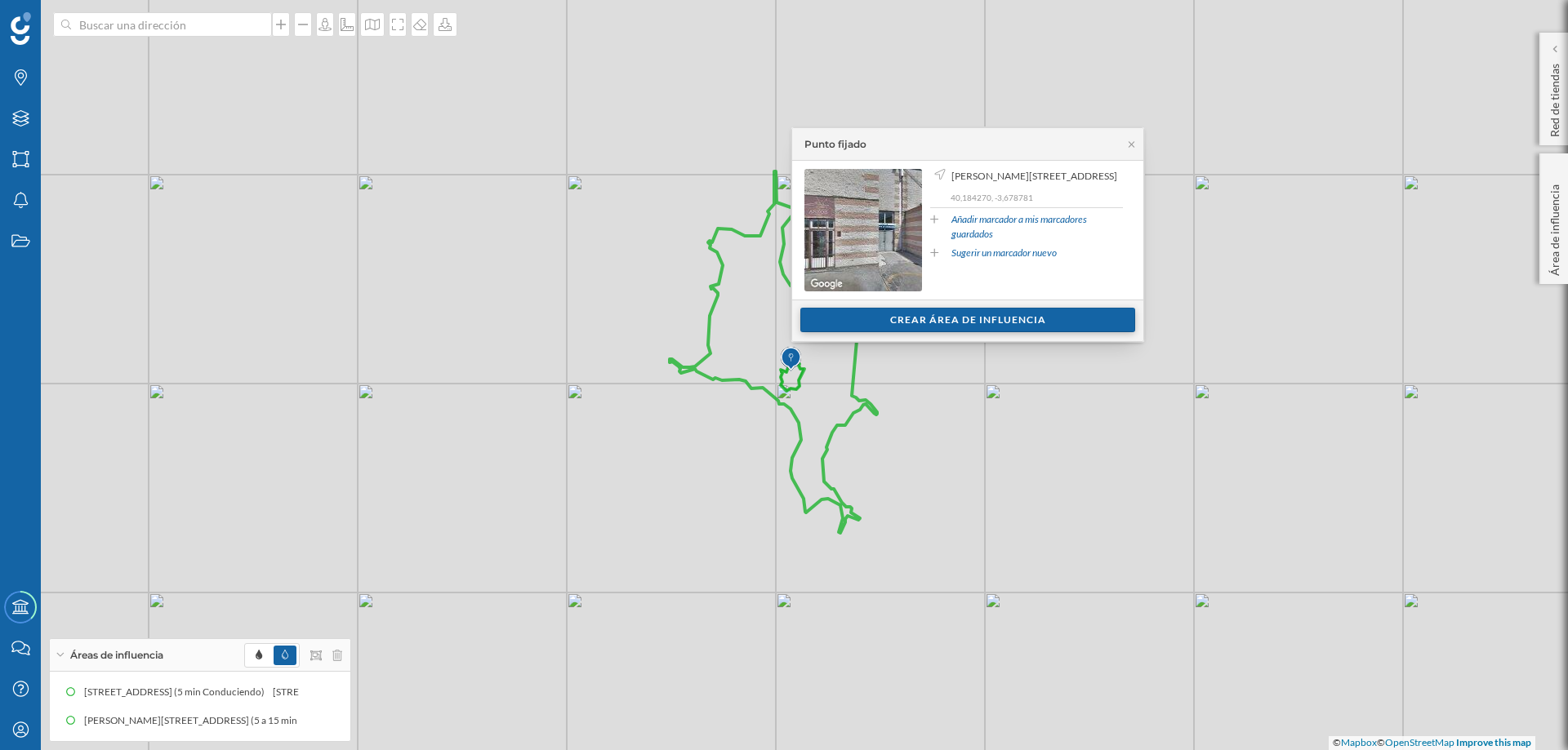
click at [990, 319] on div "Crear área de influencia" at bounding box center [968, 321] width 335 height 25
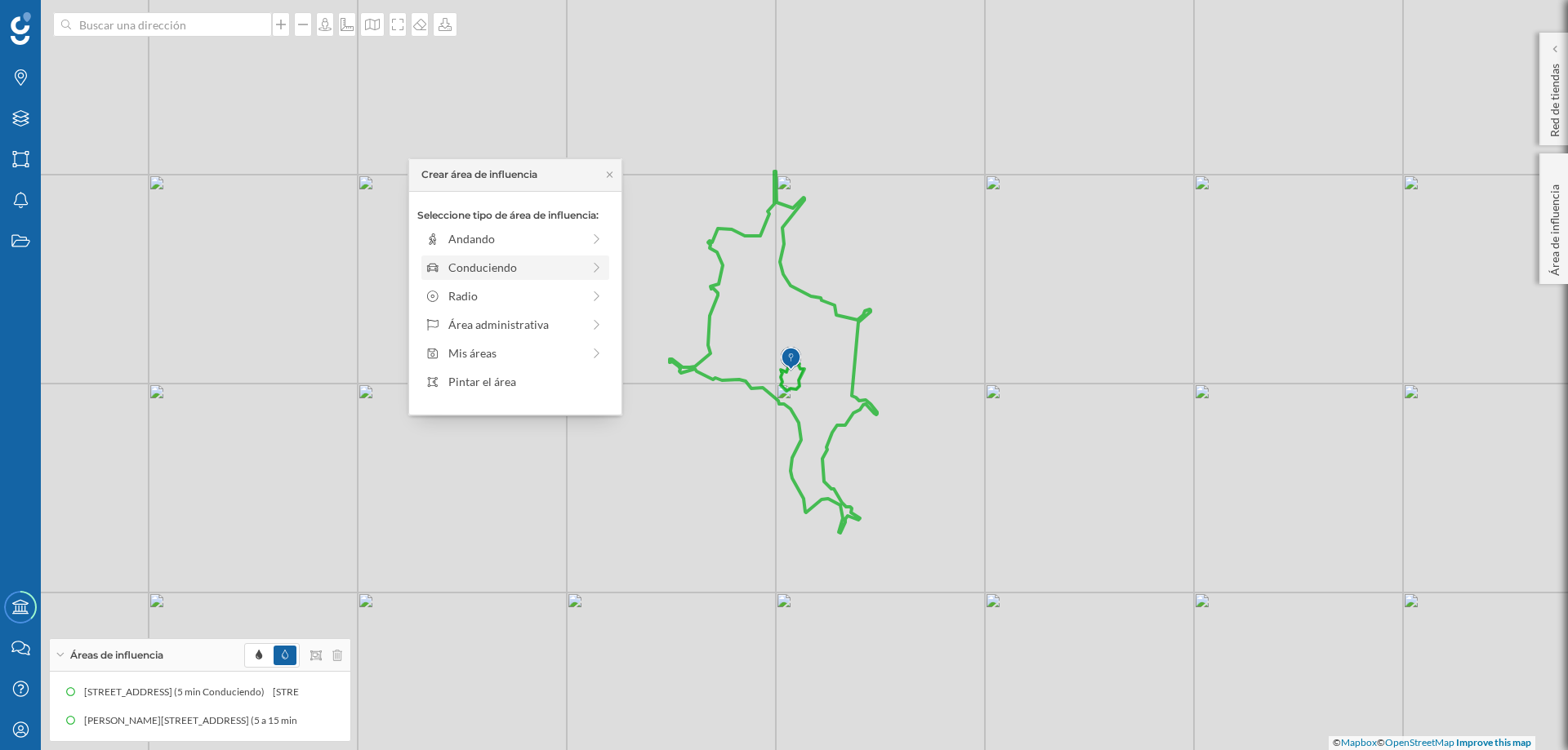
click at [471, 265] on div "Conduciendo" at bounding box center [514, 267] width 133 height 17
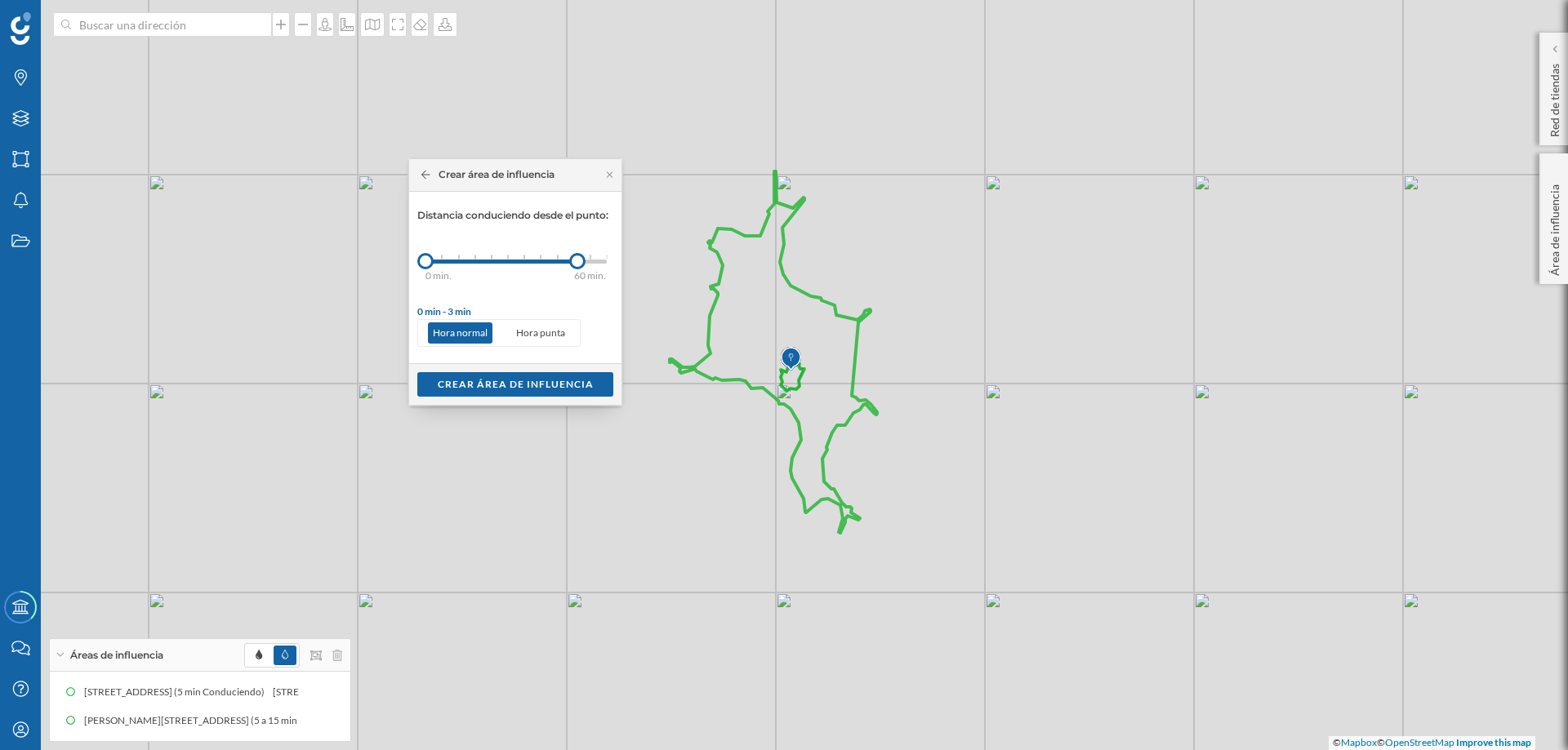
drag, startPoint x: 444, startPoint y: 262, endPoint x: 590, endPoint y: 252, distance: 146.3
click at [590, 252] on div "0 min. 3 min. 5 min. 7 min. 10 min. 12 min. 15 min. 20 min. 30 min. 45 min. 50 …" at bounding box center [516, 261] width 181 height 21
drag, startPoint x: 426, startPoint y: 260, endPoint x: 462, endPoint y: 257, distance: 36.1
click at [462, 257] on div at bounding box center [462, 261] width 16 height 16
drag, startPoint x: 594, startPoint y: 260, endPoint x: 522, endPoint y: 260, distance: 72.0
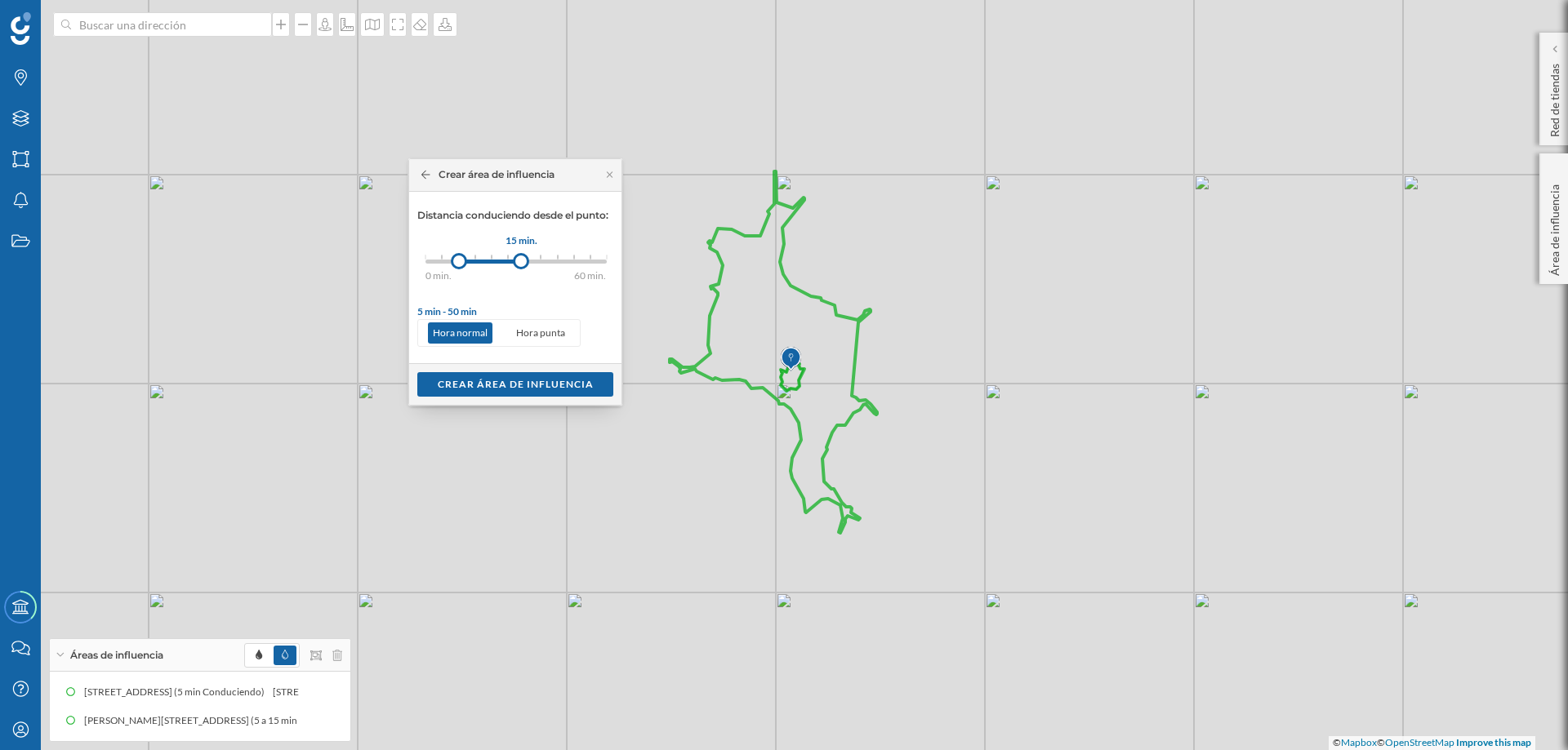
click at [522, 260] on div at bounding box center [521, 261] width 16 height 16
click at [539, 383] on div "Crear área de influencia" at bounding box center [515, 384] width 196 height 25
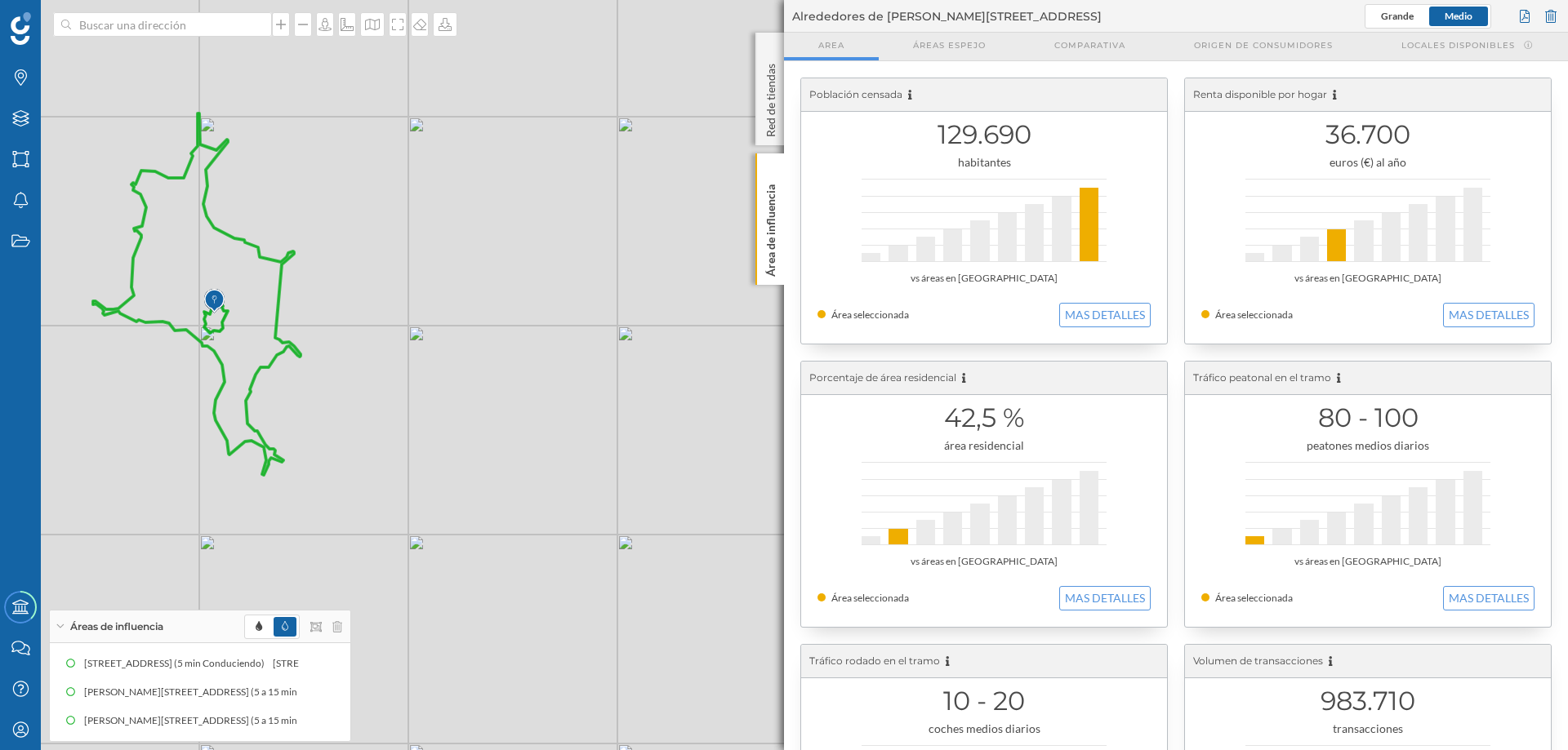
click at [279, 271] on icon at bounding box center [197, 294] width 208 height 362
